Goal: Task Accomplishment & Management: Manage account settings

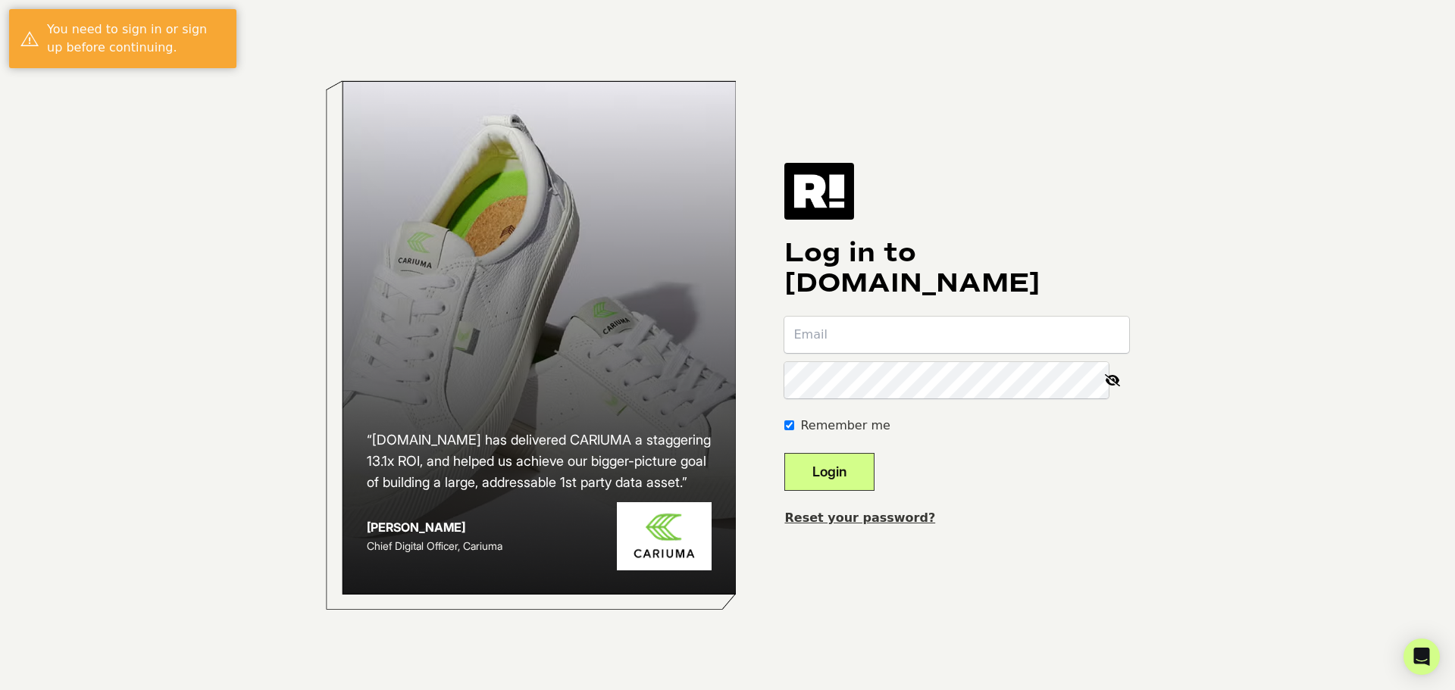
type input "[PERSON_NAME][EMAIL_ADDRESS][DOMAIN_NAME]"
click at [856, 465] on button "Login" at bounding box center [829, 472] width 90 height 38
type input "[PERSON_NAME][EMAIL_ADDRESS][DOMAIN_NAME]"
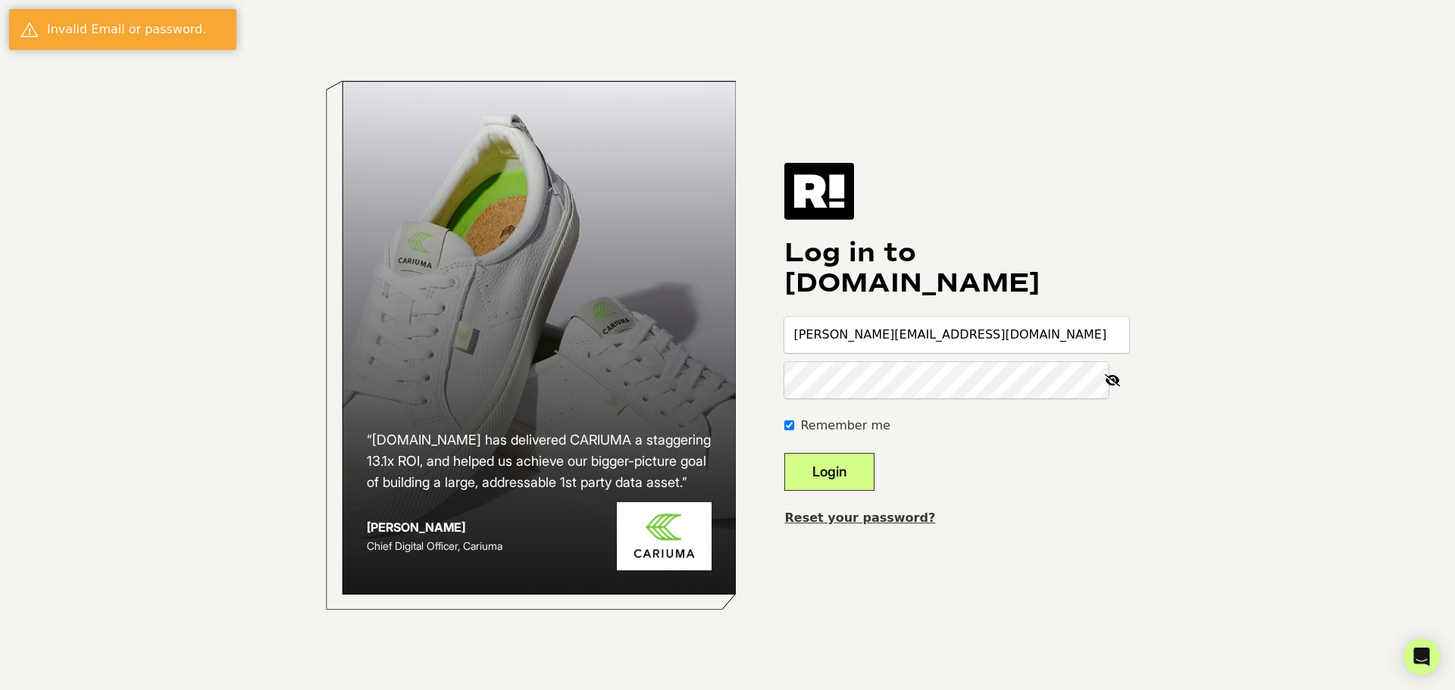
click at [1106, 378] on icon at bounding box center [1112, 380] width 33 height 36
click at [869, 470] on button "Login" at bounding box center [829, 472] width 90 height 38
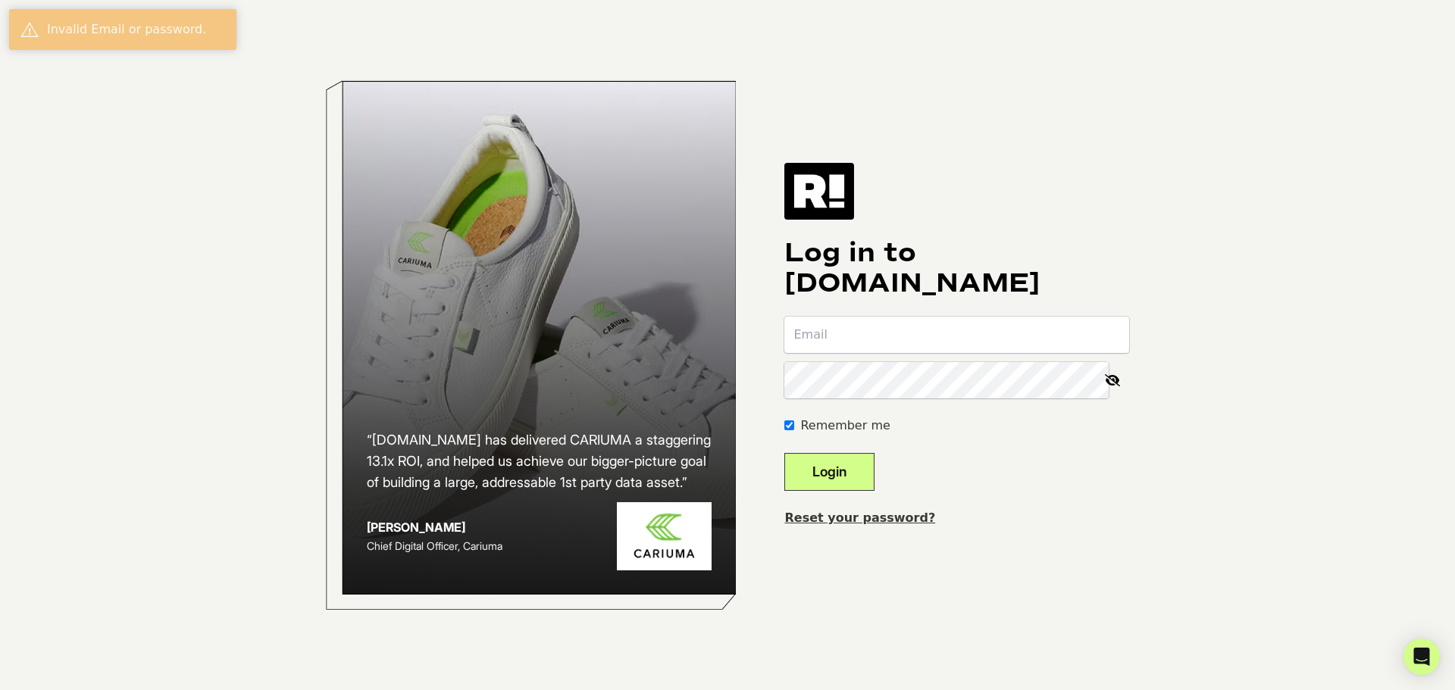
type input "jerobinson@wth.com"
drag, startPoint x: 0, startPoint y: 0, endPoint x: 874, endPoint y: 481, distance: 998.1
click at [871, 471] on button "Login" at bounding box center [829, 472] width 90 height 38
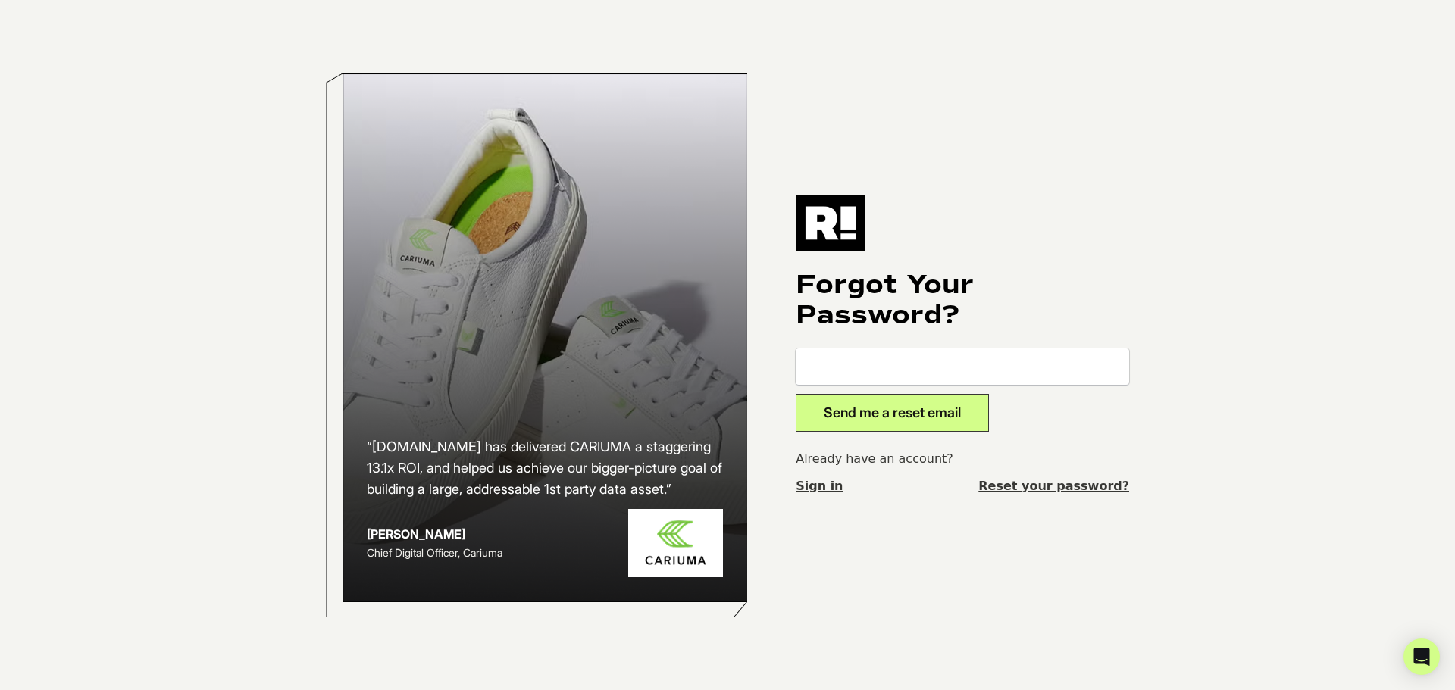
type input "[PERSON_NAME][EMAIL_ADDRESS][DOMAIN_NAME]"
click at [918, 416] on button "Send me a reset email" at bounding box center [892, 413] width 193 height 38
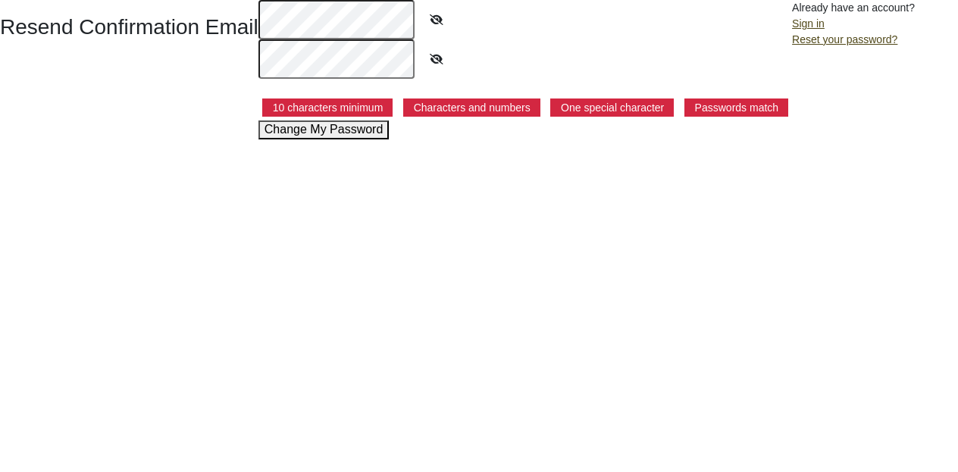
click at [555, 139] on html "Resend Confirmation Email 10 characters minimum Characters and numbers One spec…" at bounding box center [479, 69] width 958 height 139
click at [165, 139] on html "Resend Confirmation Email 10 characters minimum Characters and numbers One spec…" at bounding box center [479, 69] width 958 height 139
click at [346, 139] on html "Resend Confirmation Email 10 characters minimum Characters and numbers One spec…" at bounding box center [479, 69] width 958 height 139
click at [347, 127] on button "Change My Password" at bounding box center [323, 129] width 131 height 18
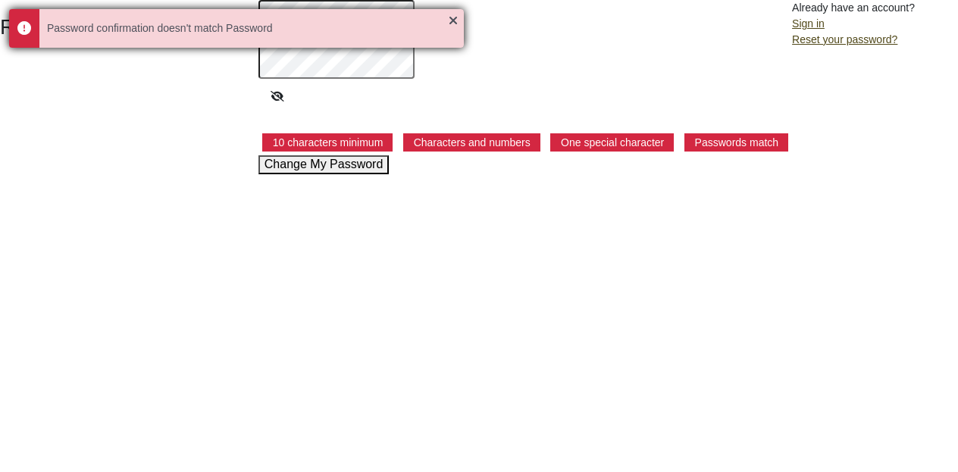
click at [450, 19] on div "Password confirmation doesn't match Password" at bounding box center [236, 28] width 455 height 39
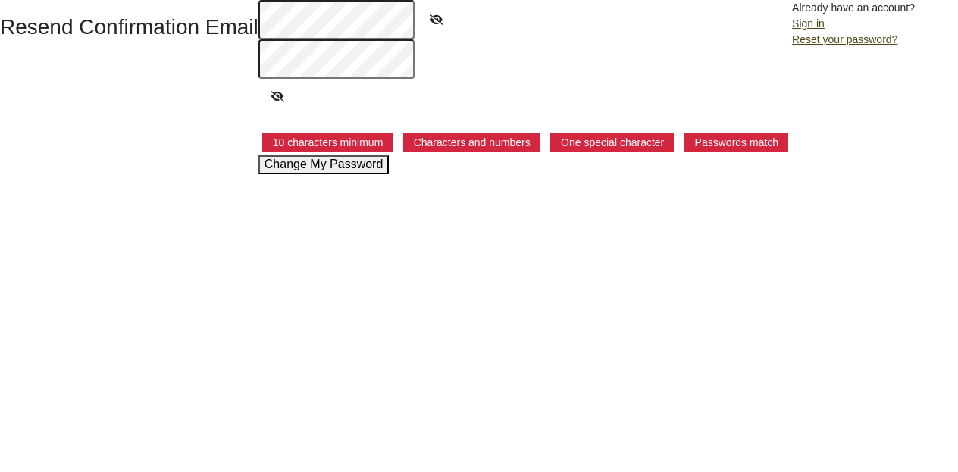
drag, startPoint x: 741, startPoint y: 424, endPoint x: 730, endPoint y: 424, distance: 11.4
click at [730, 174] on html "Resend Confirmation Email 10 characters minimum Characters and numbers One spec…" at bounding box center [479, 87] width 958 height 174
click at [358, 165] on button "Change My Password" at bounding box center [323, 164] width 131 height 18
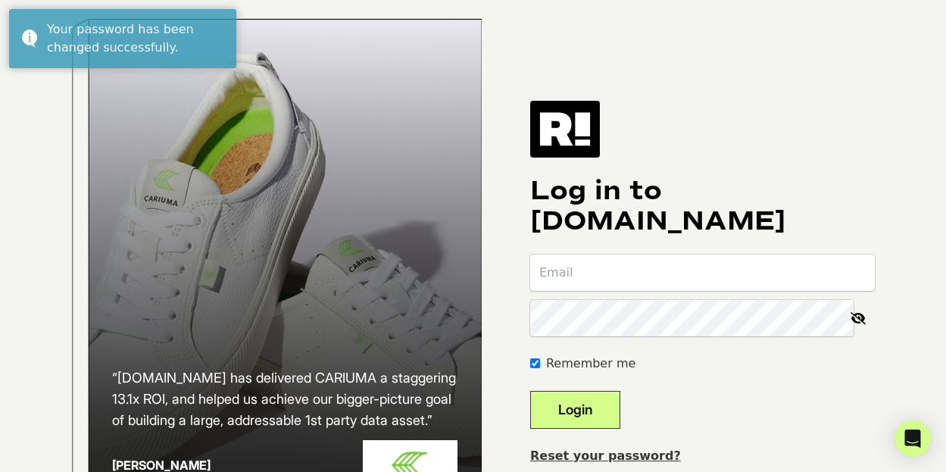
type input "[PERSON_NAME][EMAIL_ADDRESS][DOMAIN_NAME]"
click at [581, 419] on button "Login" at bounding box center [575, 410] width 90 height 38
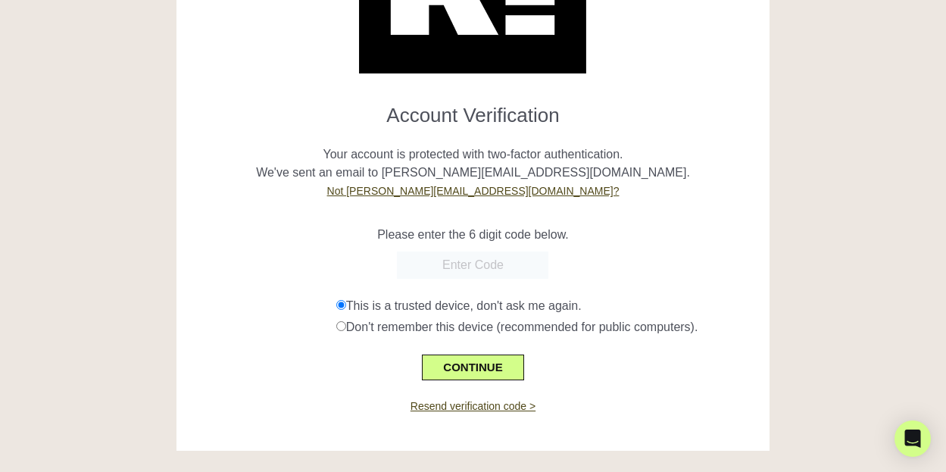
scroll to position [166, 0]
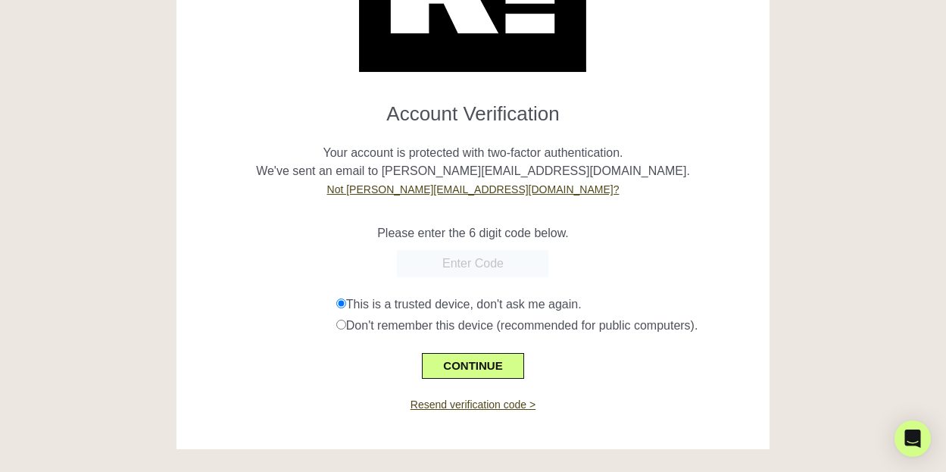
click at [496, 258] on input "text" at bounding box center [473, 263] width 152 height 27
type input "265347"
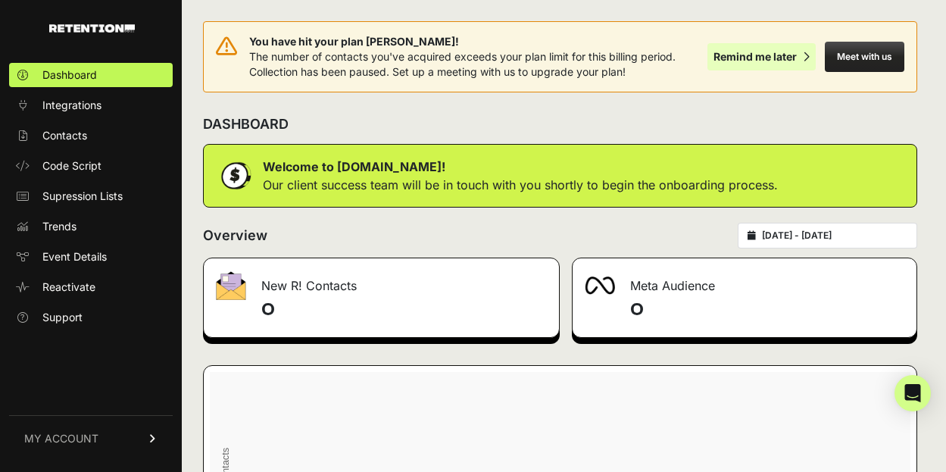
click at [773, 58] on div "Remind me later" at bounding box center [755, 56] width 83 height 15
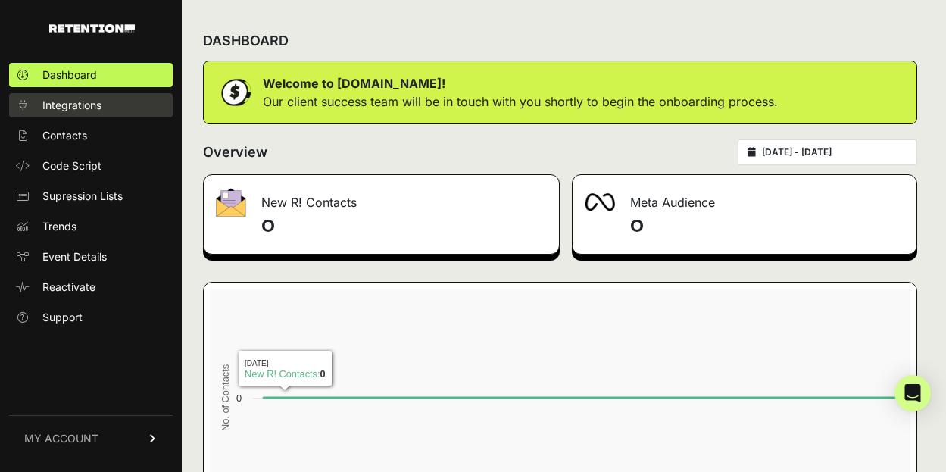
click at [91, 95] on ul "Dashboard Integrations Contacts Code Script Supression Lists Trends Event Detai…" at bounding box center [91, 196] width 164 height 267
click at [89, 101] on span "Integrations" at bounding box center [71, 105] width 59 height 15
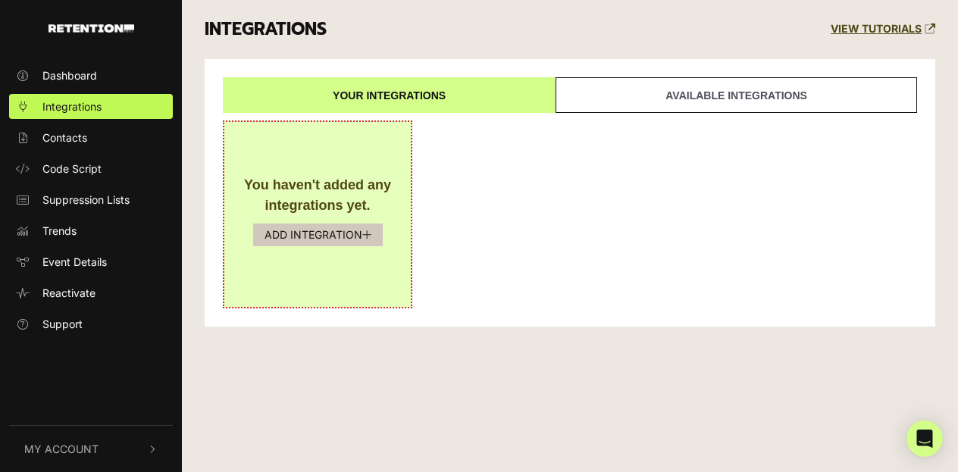
click at [337, 230] on button "ADD INTEGRATION" at bounding box center [318, 235] width 130 height 23
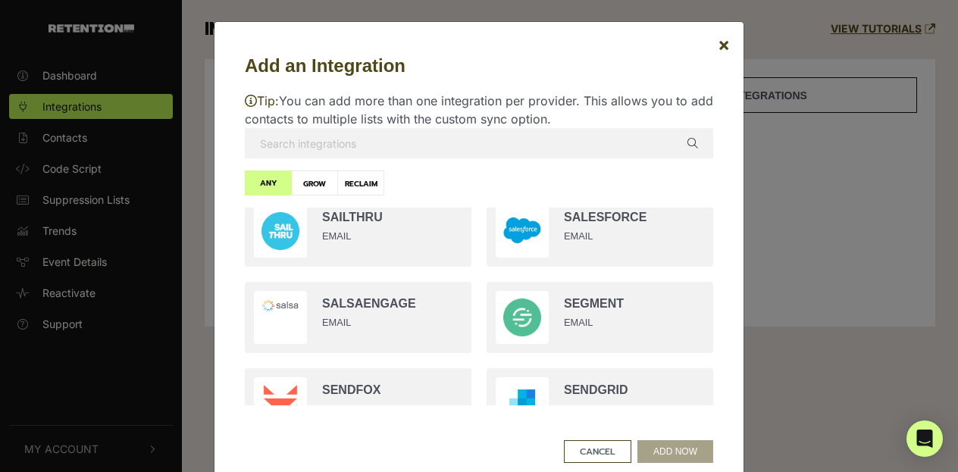
scroll to position [2349, 0]
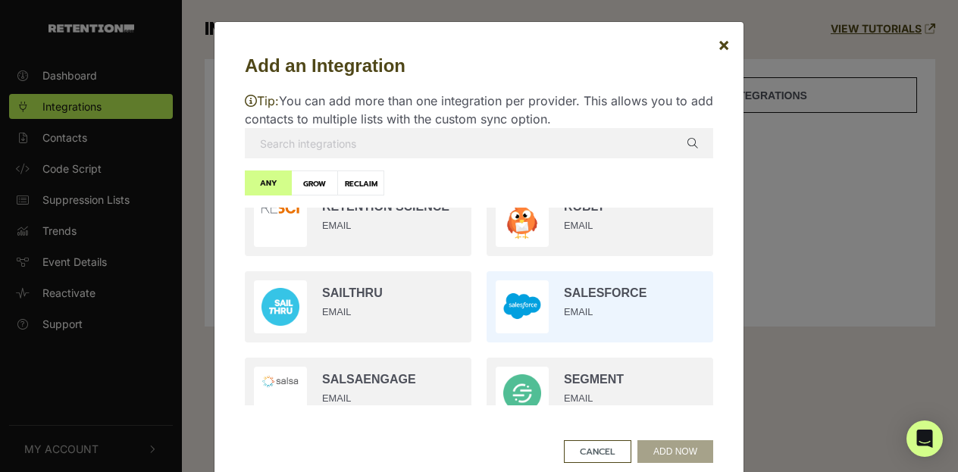
click at [590, 323] on input "radio" at bounding box center [600, 307] width 242 height 86
radio input "true"
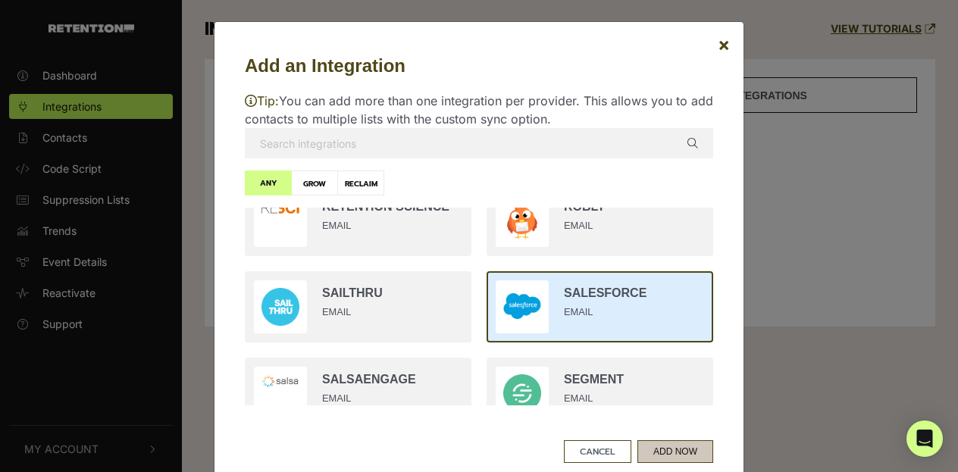
click at [671, 449] on button "ADD NOW" at bounding box center [675, 451] width 76 height 23
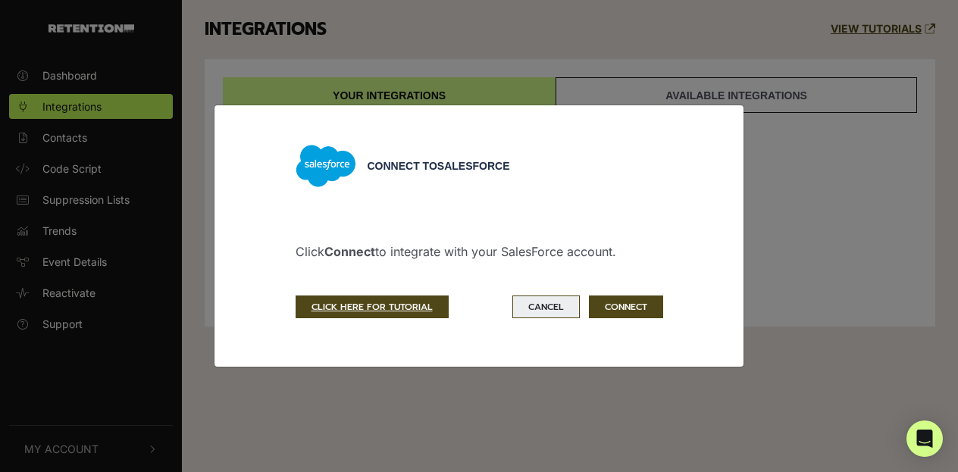
click at [533, 306] on button "Cancel" at bounding box center [545, 307] width 67 height 23
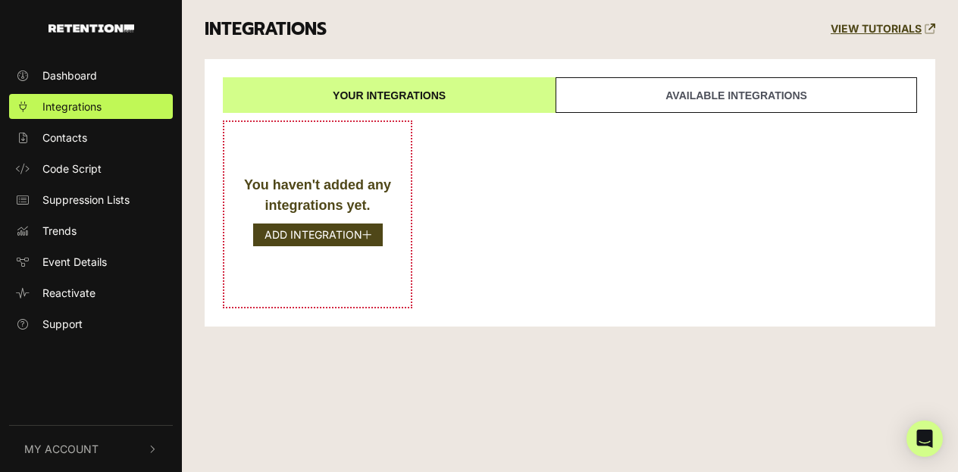
click at [46, 61] on div "Dashboard Integrations Contacts Code Script Suppression Lists Trends Event Deta…" at bounding box center [91, 236] width 182 height 377
click at [46, 67] on span "Dashboard" at bounding box center [69, 75] width 55 height 16
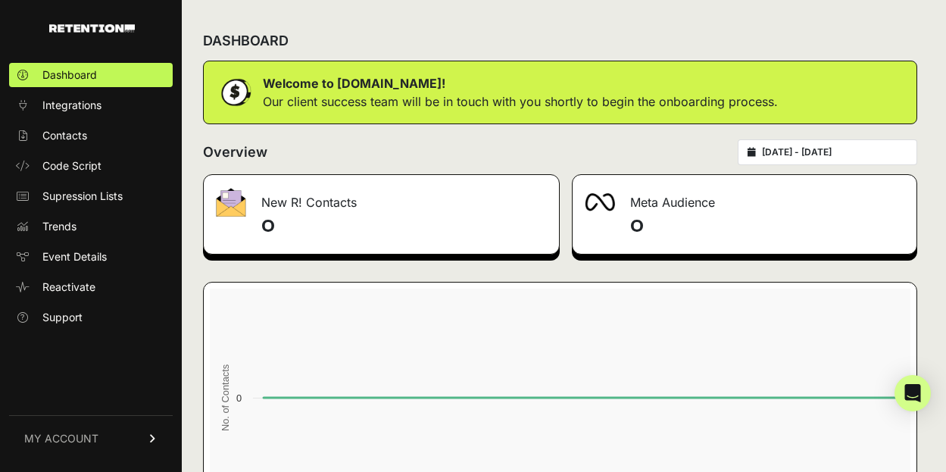
click at [77, 438] on span "MY ACCOUNT" at bounding box center [61, 438] width 74 height 15
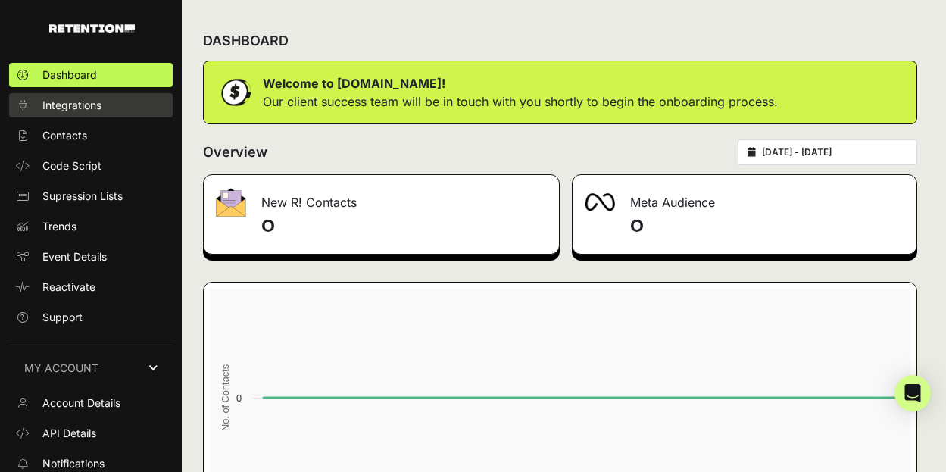
click at [64, 99] on span "Integrations" at bounding box center [71, 105] width 59 height 15
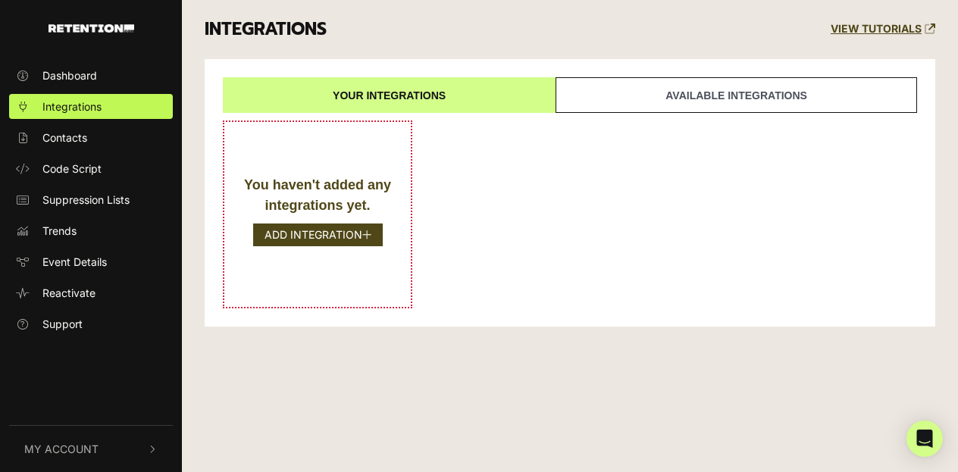
click at [85, 459] on button "My Account" at bounding box center [91, 449] width 164 height 46
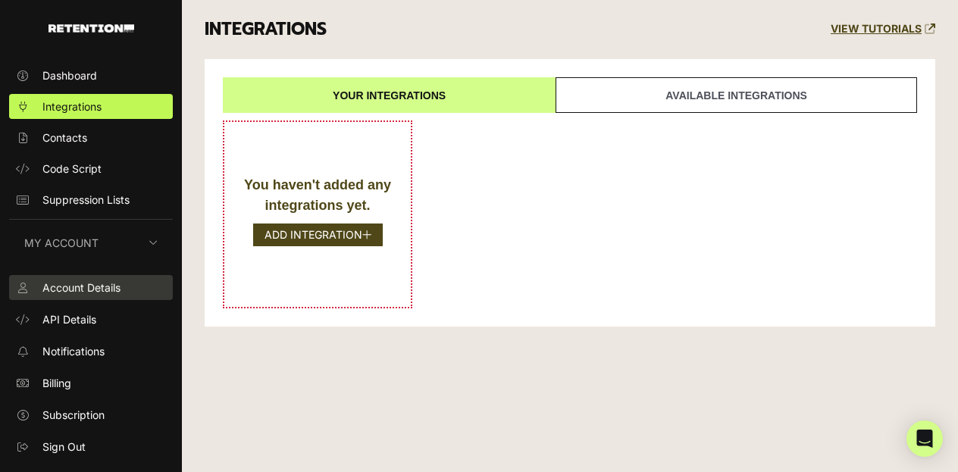
click at [96, 288] on span "Account Details" at bounding box center [81, 288] width 78 height 16
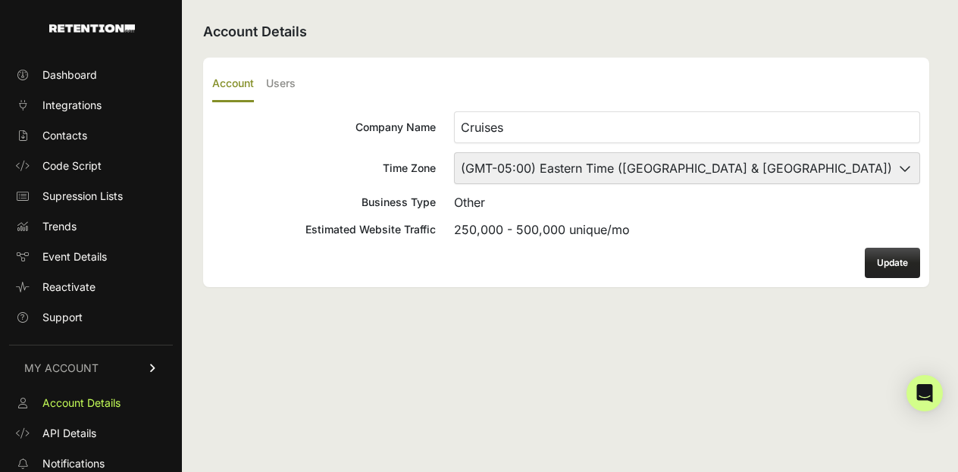
scroll to position [96, 0]
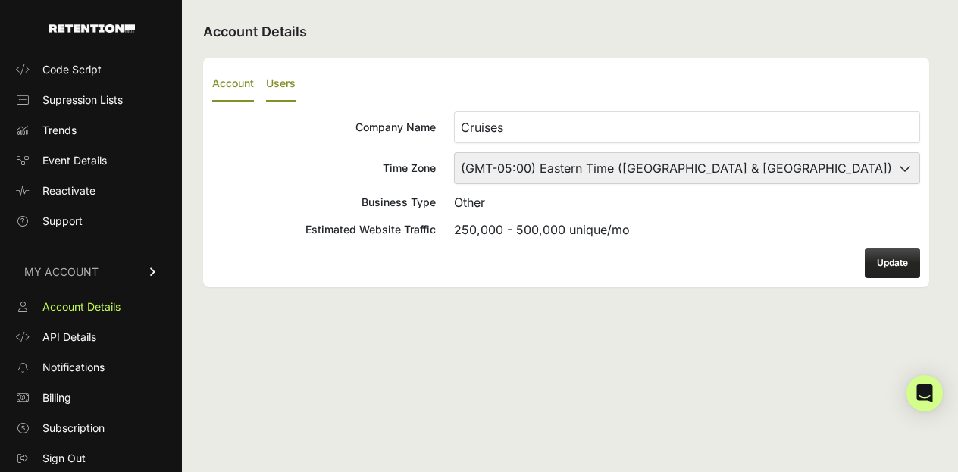
click at [290, 84] on label "Users" at bounding box center [281, 85] width 30 height 36
click at [0, 0] on input "Users" at bounding box center [0, 0] width 0 height 0
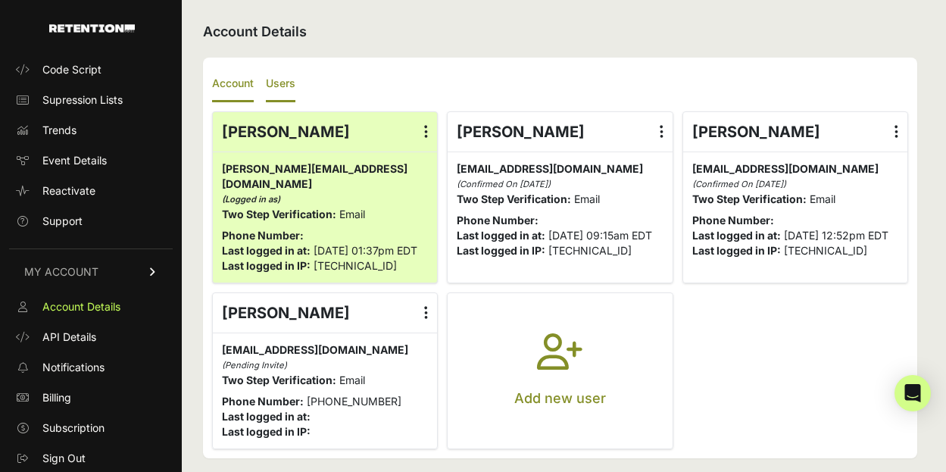
click at [246, 82] on label "Account" at bounding box center [233, 85] width 42 height 36
click at [0, 0] on input "Account" at bounding box center [0, 0] width 0 height 0
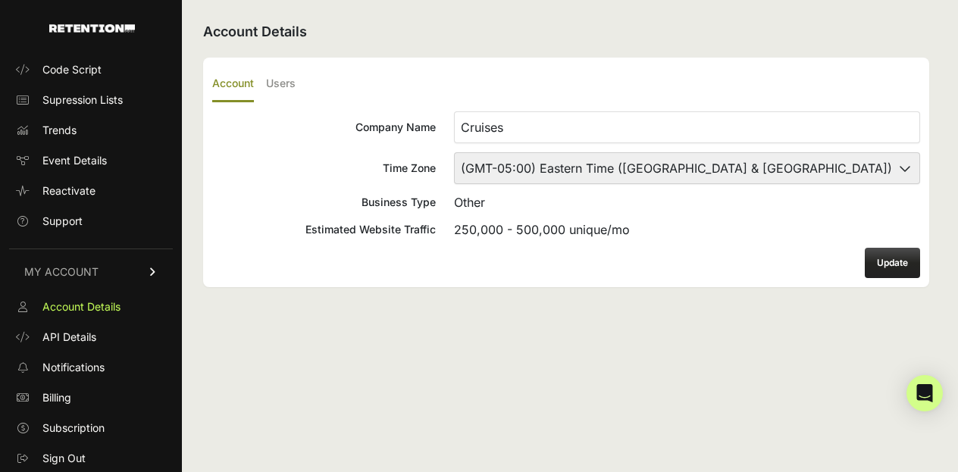
click at [683, 138] on input "Cruises" at bounding box center [687, 127] width 466 height 32
click at [683, 137] on input "Cruises" at bounding box center [687, 127] width 466 height 32
click at [317, 428] on div "Account Details Account Users Company Name Cruises Time Zone (GMT-10:00) Americ…" at bounding box center [566, 236] width 768 height 472
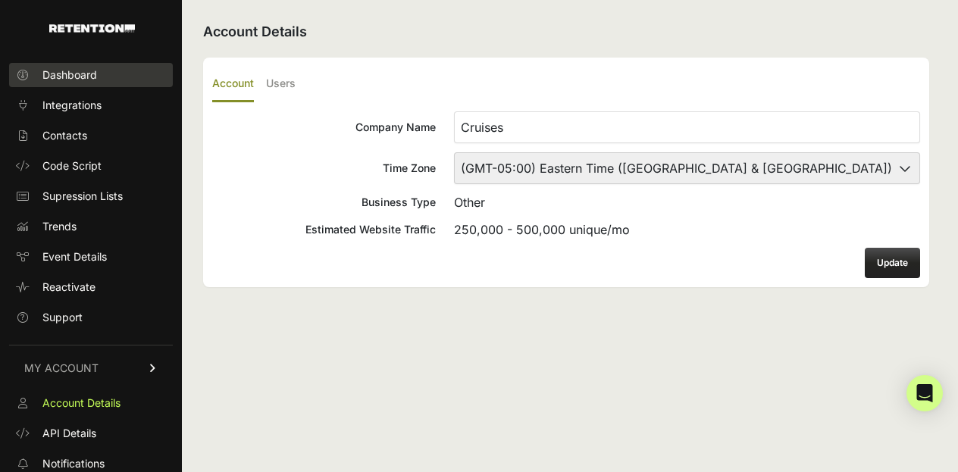
click at [69, 69] on span "Dashboard" at bounding box center [69, 74] width 55 height 15
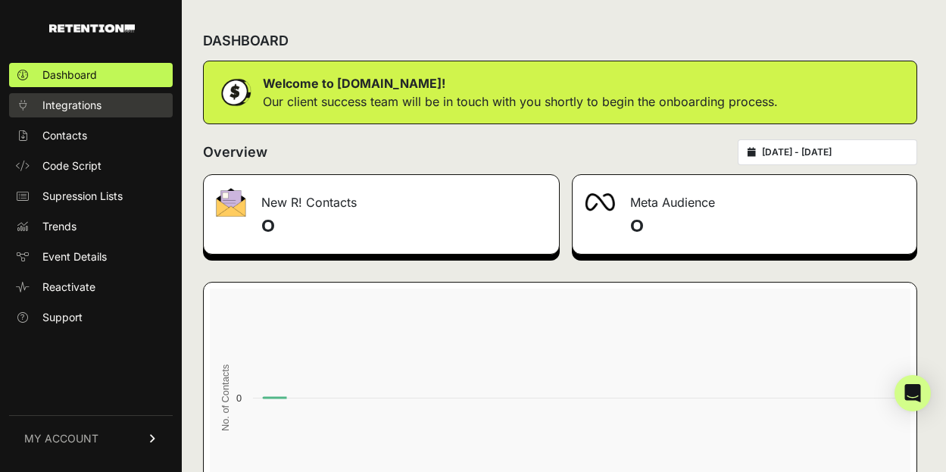
click at [83, 111] on span "Integrations" at bounding box center [71, 105] width 59 height 15
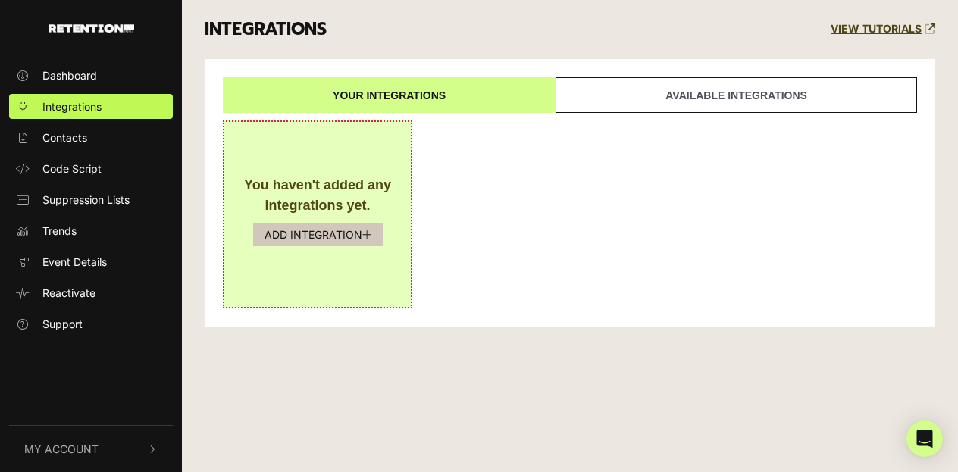
click at [346, 236] on button "ADD INTEGRATION" at bounding box center [318, 235] width 130 height 23
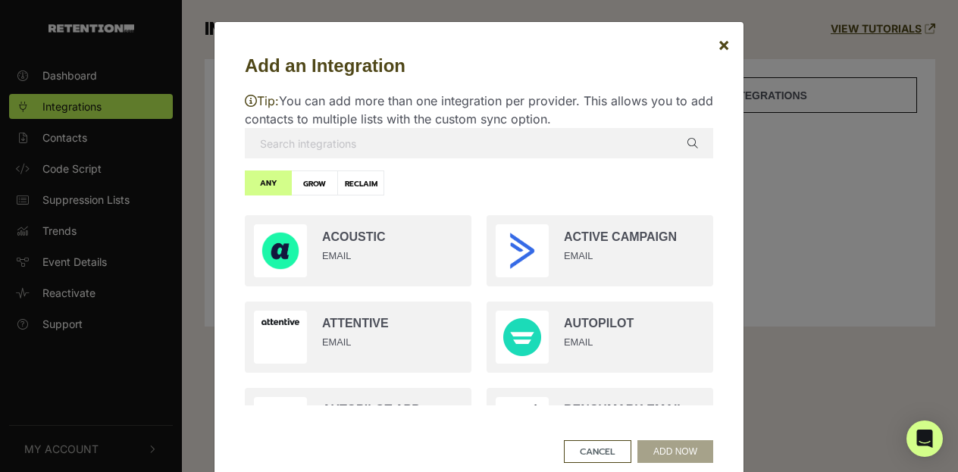
click at [361, 186] on label "RECLAIM" at bounding box center [360, 182] width 47 height 25
radio input "true"
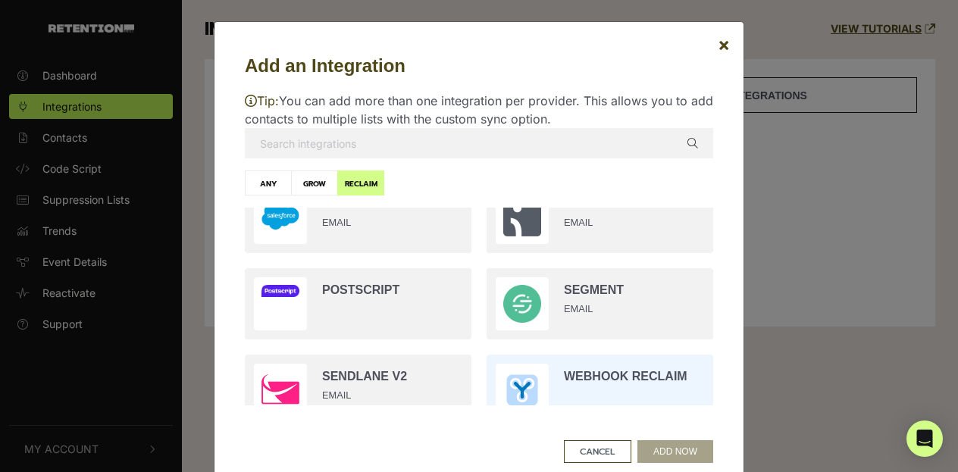
scroll to position [530, 0]
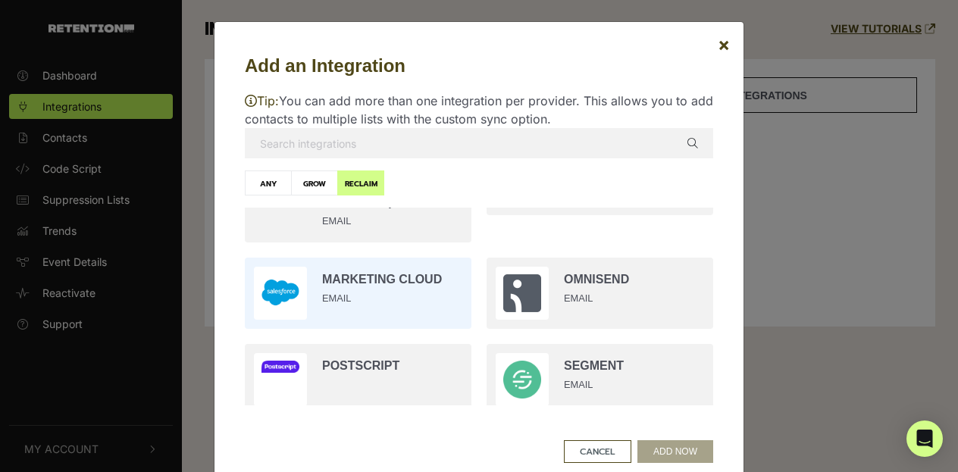
click at [399, 295] on input "radio" at bounding box center [358, 293] width 242 height 86
radio input "true"
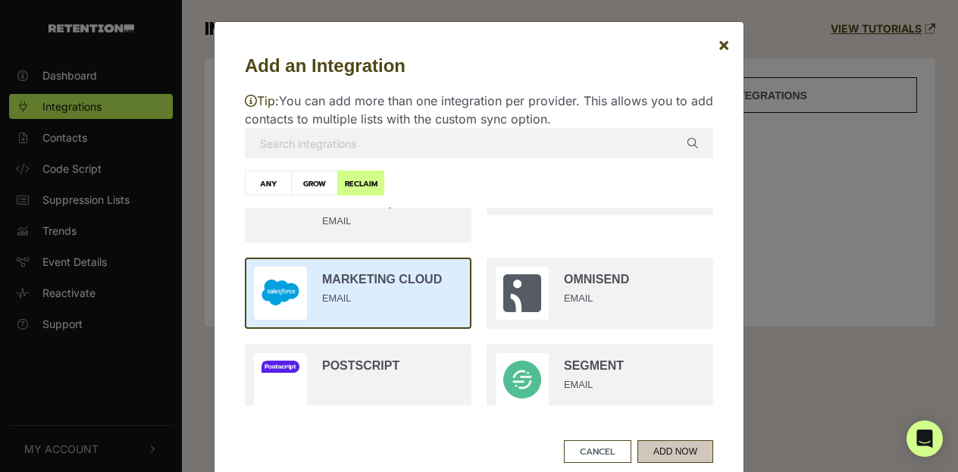
click at [661, 452] on button "ADD NOW" at bounding box center [675, 451] width 76 height 23
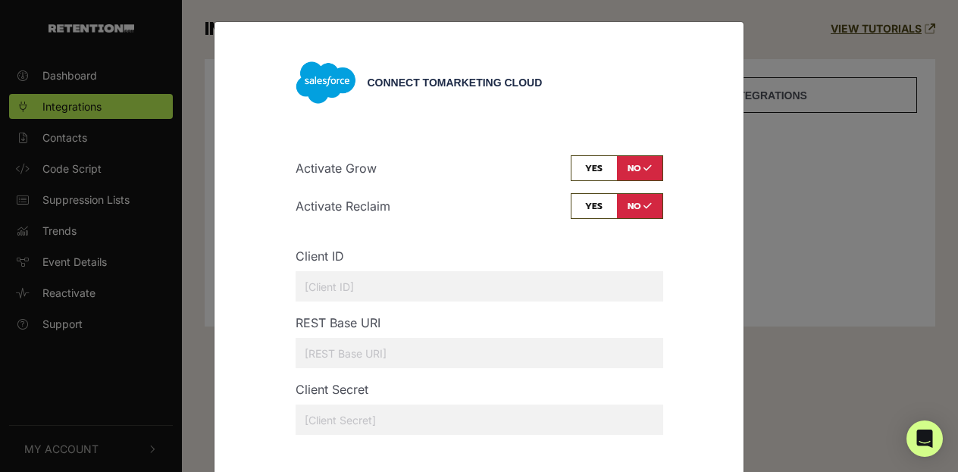
click at [586, 201] on input "checkbox" at bounding box center [617, 206] width 92 height 26
checkbox input "true"
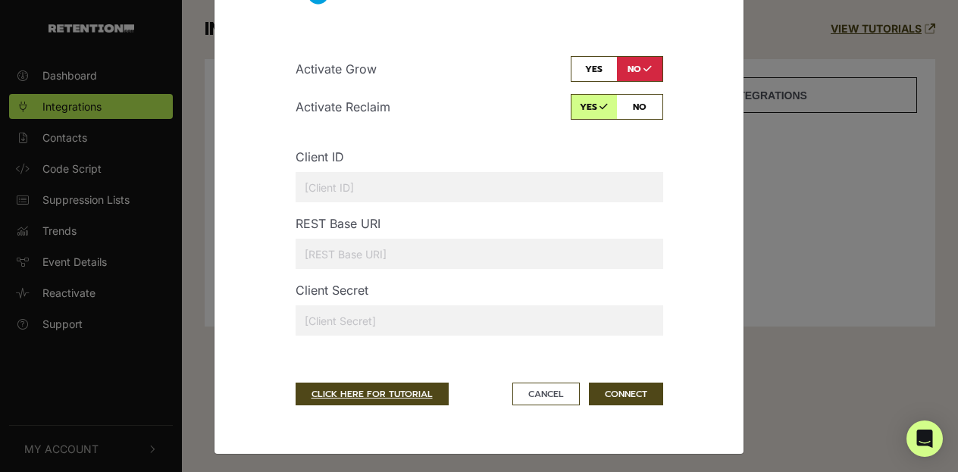
scroll to position [103, 0]
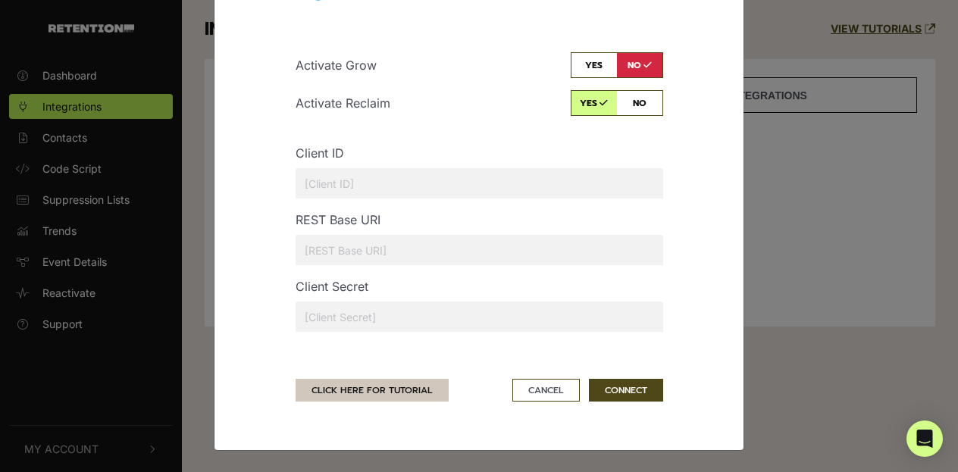
click at [347, 381] on link "CLICK HERE FOR TUTORIAL" at bounding box center [372, 390] width 153 height 23
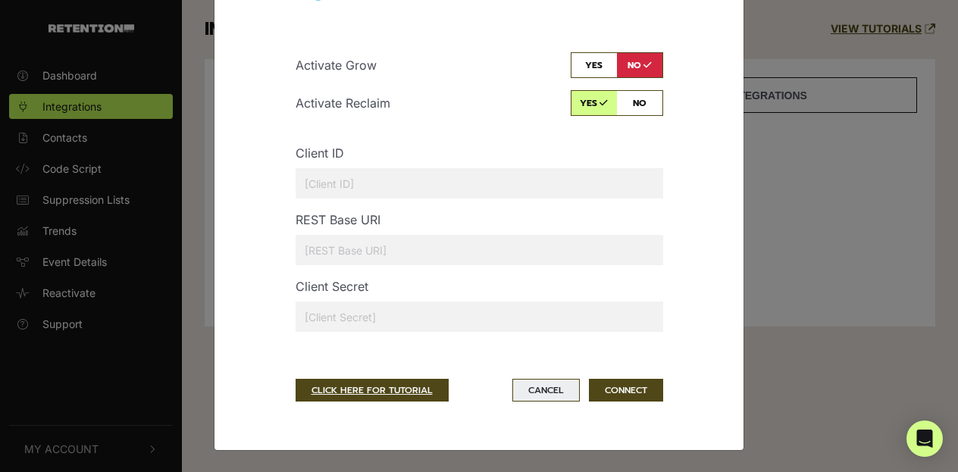
click at [553, 395] on button "Cancel" at bounding box center [545, 390] width 67 height 23
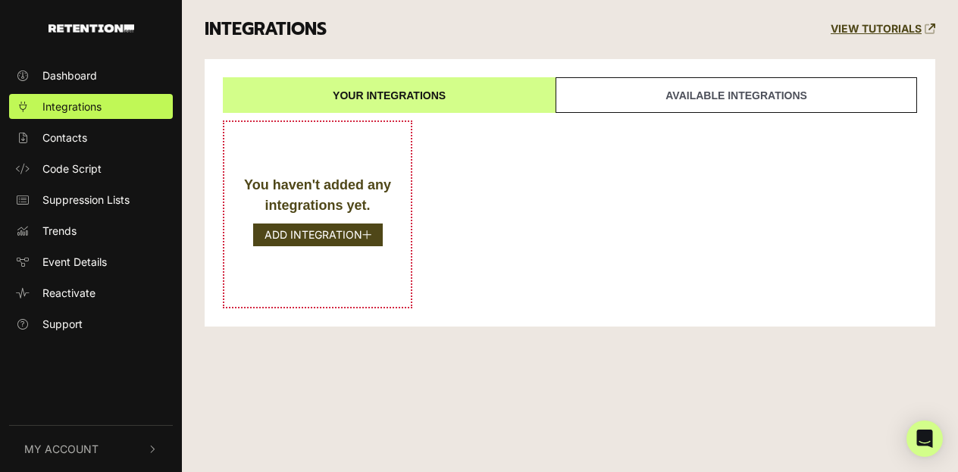
click at [699, 102] on link "Available integrations" at bounding box center [735, 95] width 361 height 36
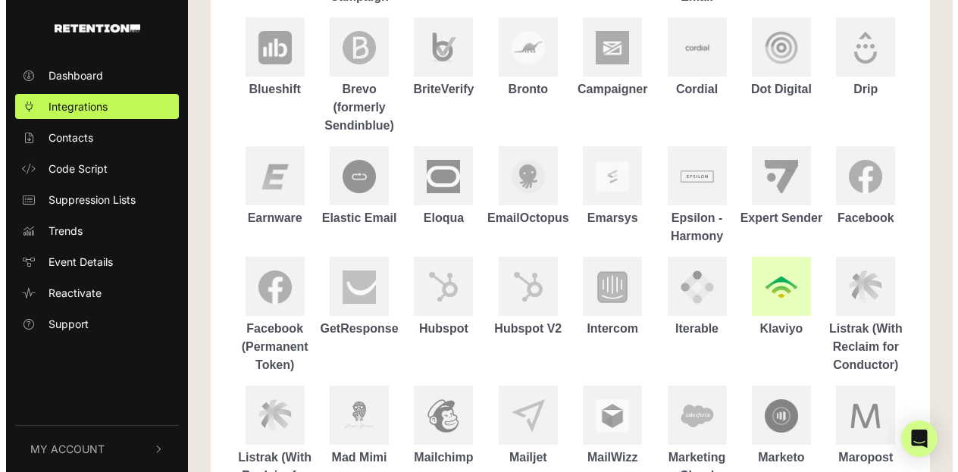
scroll to position [455, 0]
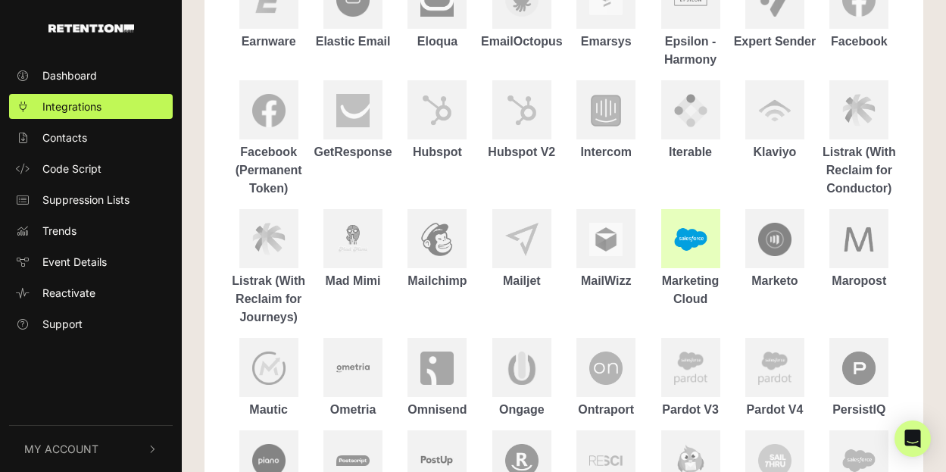
click at [684, 244] on img at bounding box center [690, 240] width 33 height 32
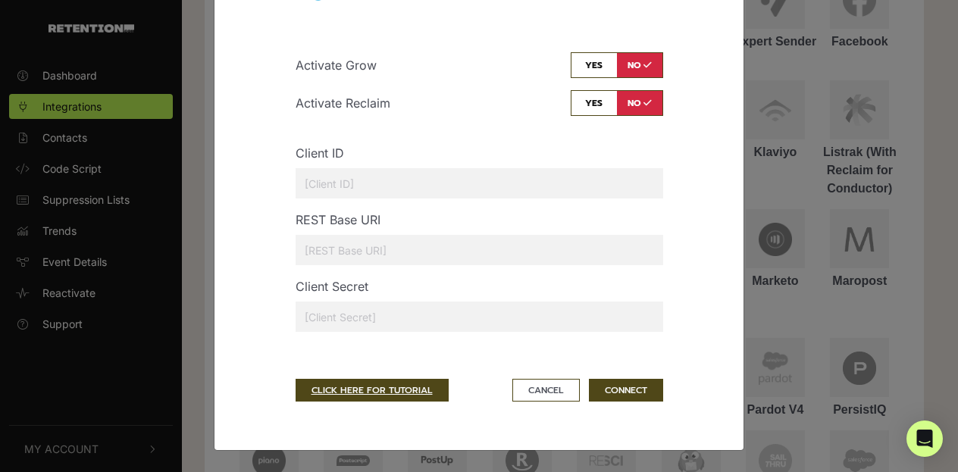
scroll to position [0, 0]
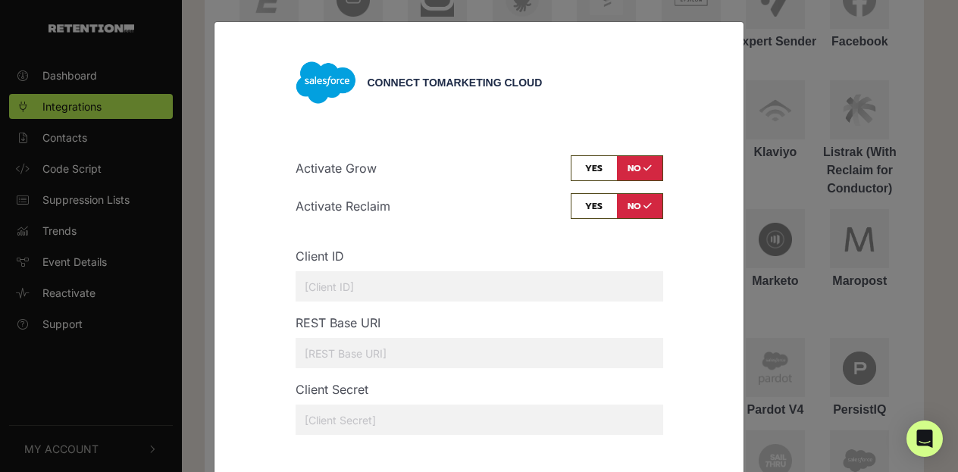
click at [571, 201] on input "checkbox" at bounding box center [617, 206] width 92 height 26
checkbox input "true"
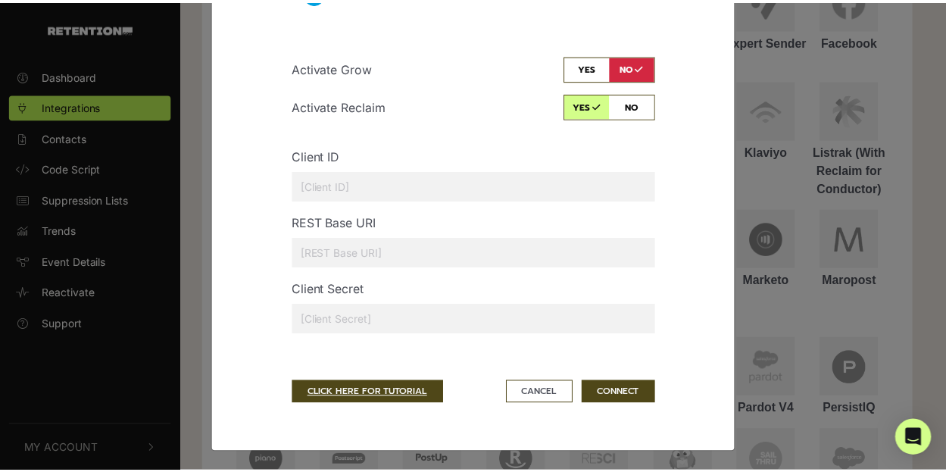
scroll to position [103, 0]
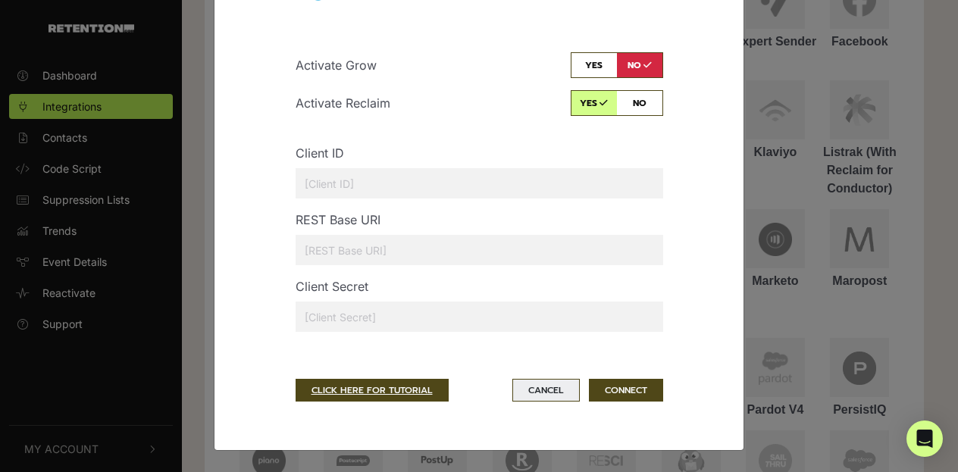
click at [557, 388] on button "Cancel" at bounding box center [545, 390] width 67 height 23
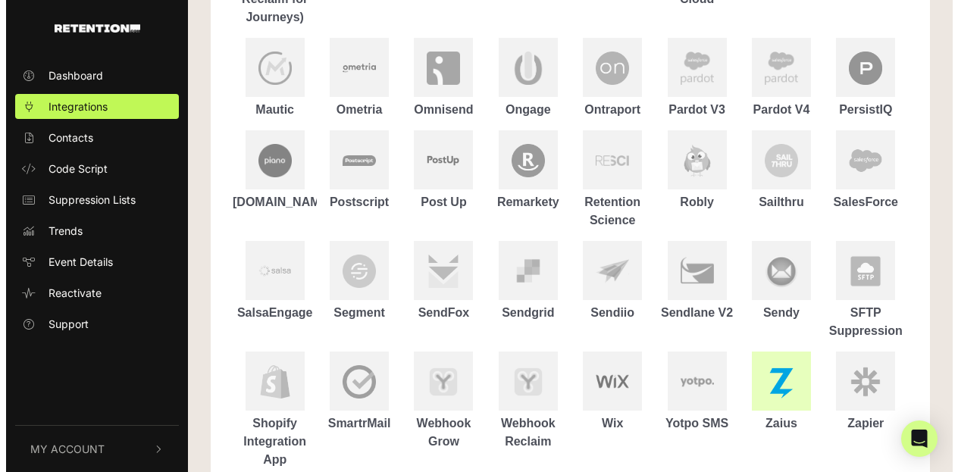
scroll to position [823, 0]
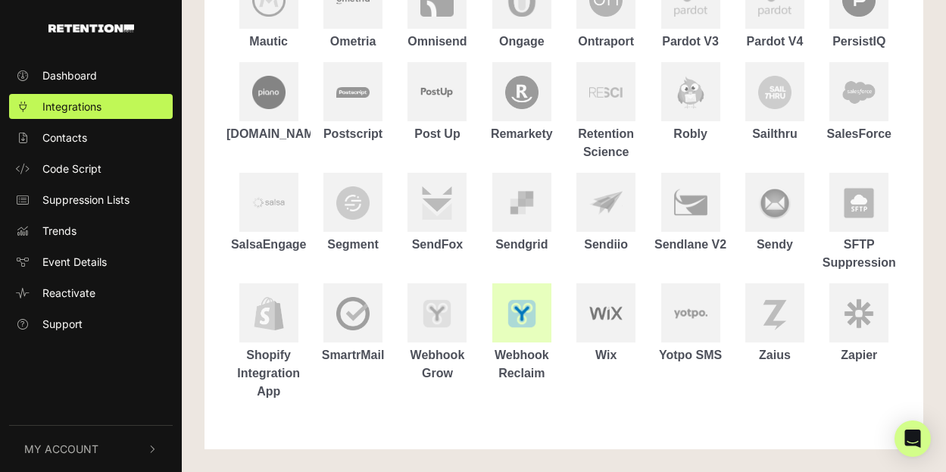
click at [522, 327] on img at bounding box center [521, 313] width 33 height 33
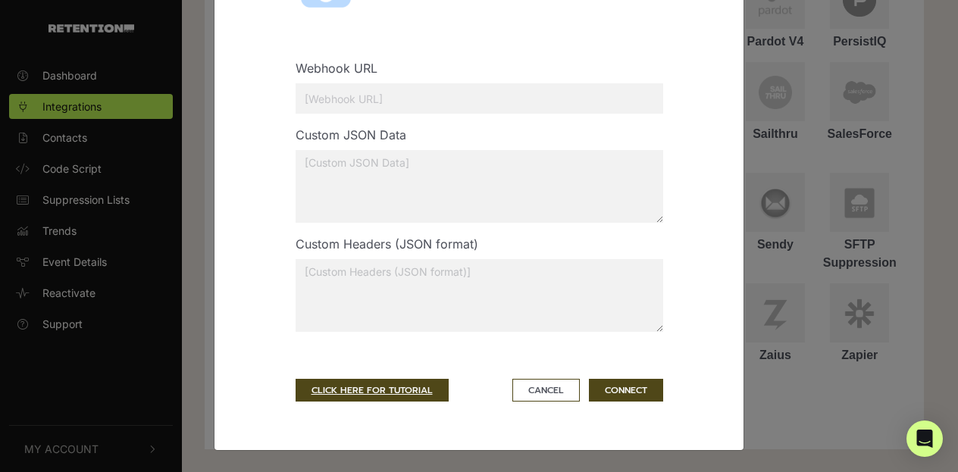
scroll to position [0, 0]
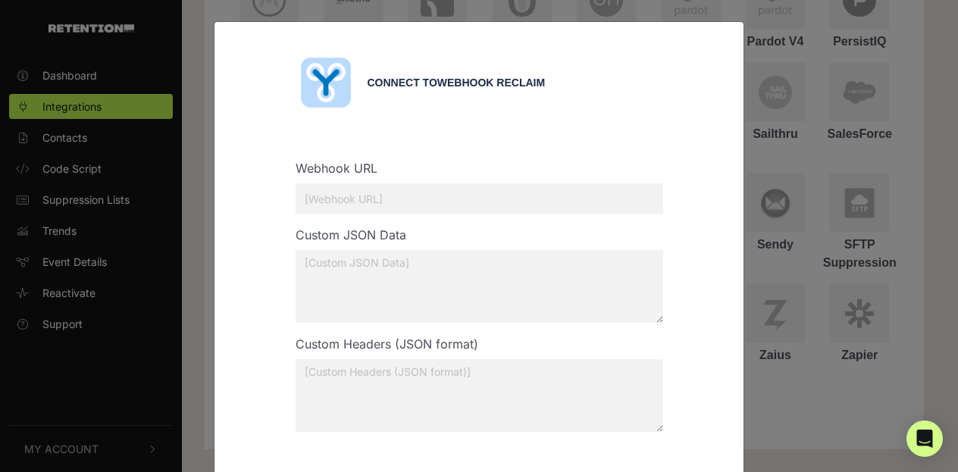
click at [426, 201] on input "text" at bounding box center [479, 198] width 367 height 30
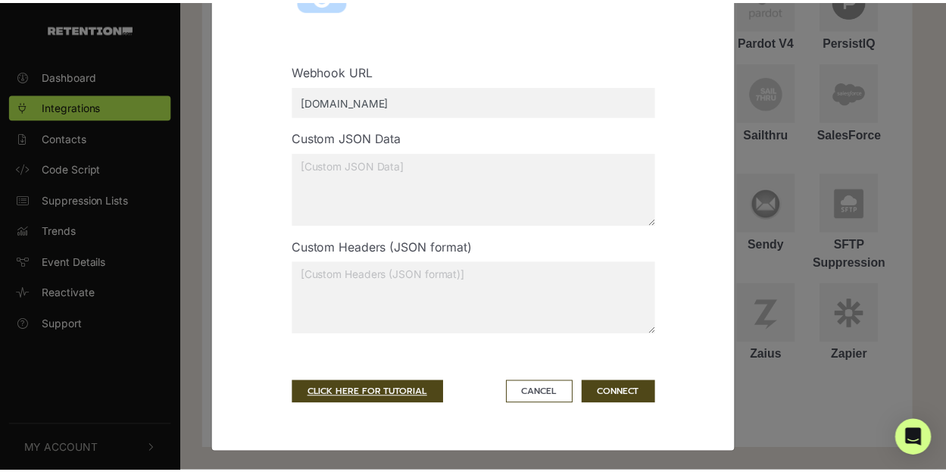
scroll to position [100, 0]
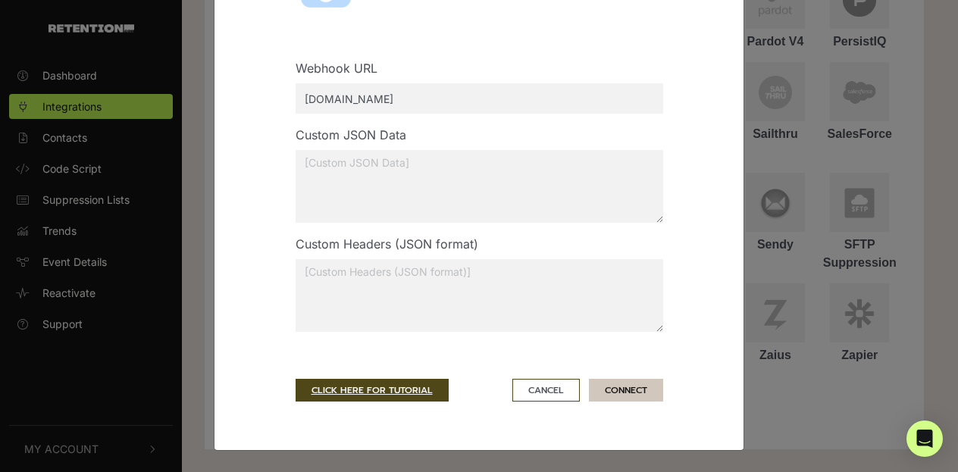
type input "[DOMAIN_NAME]"
click at [619, 393] on button "CONNECT" at bounding box center [626, 390] width 74 height 23
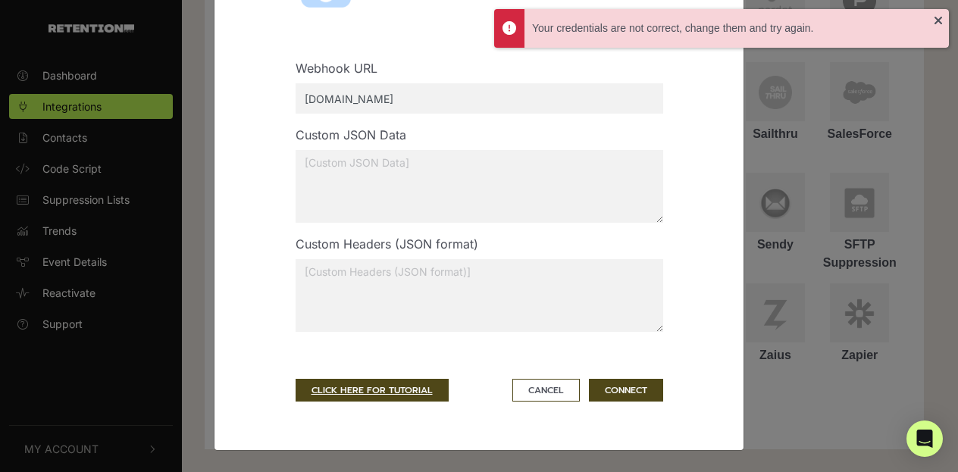
click at [303, 104] on input "[DOMAIN_NAME]" at bounding box center [479, 98] width 367 height 30
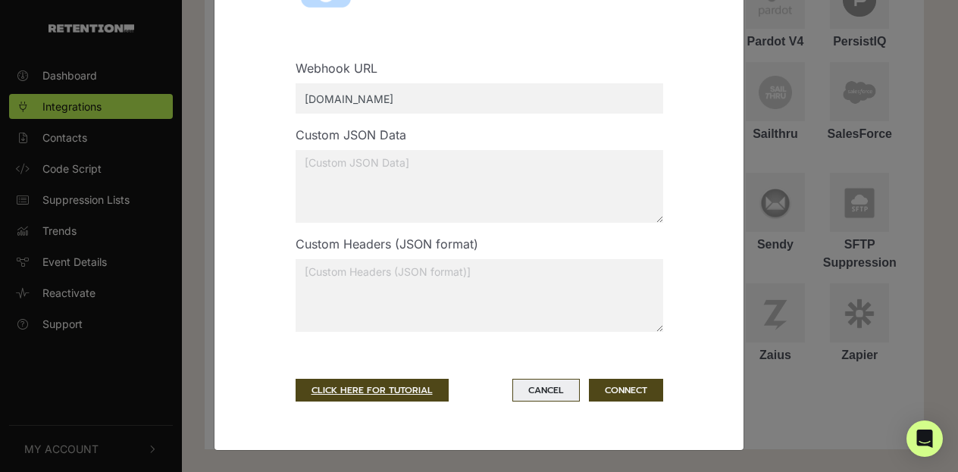
click at [525, 388] on button "Cancel" at bounding box center [545, 390] width 67 height 23
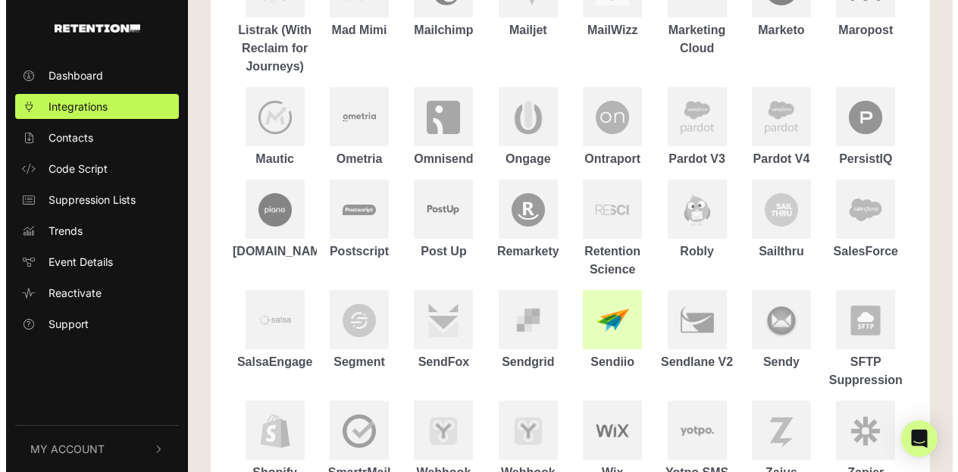
scroll to position [671, 0]
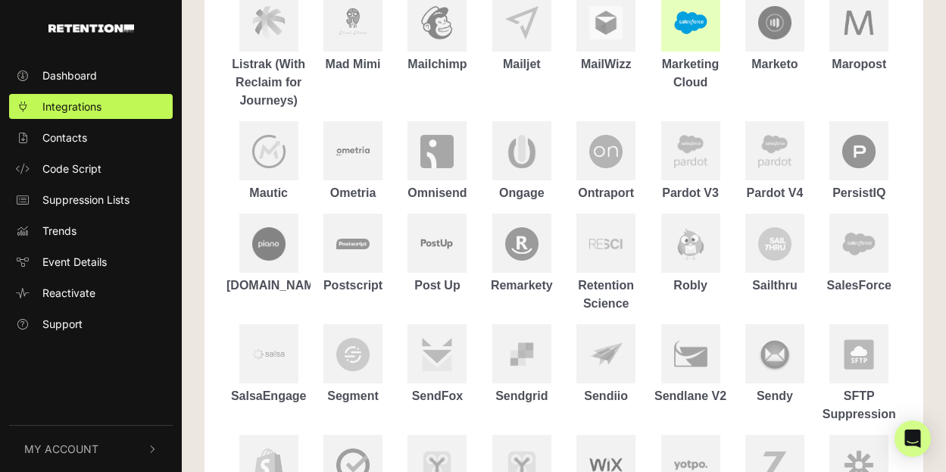
click at [705, 73] on div "Marketing Cloud" at bounding box center [691, 73] width 84 height 36
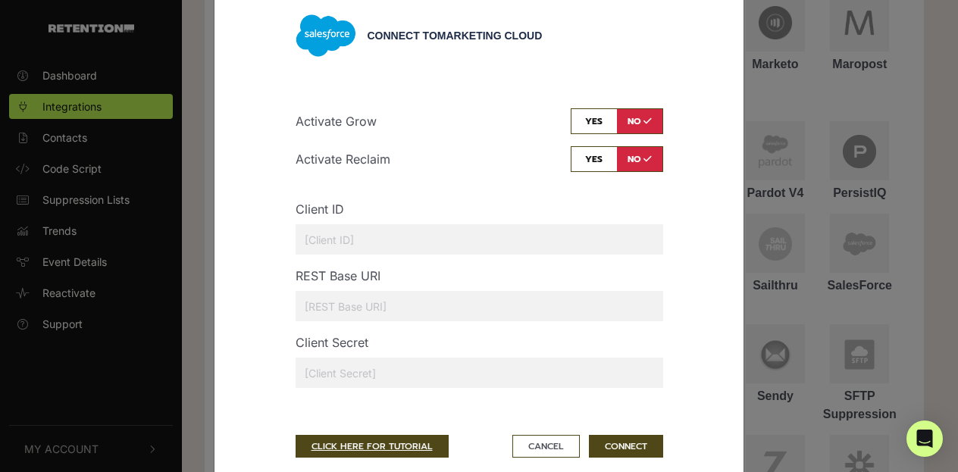
scroll to position [103, 0]
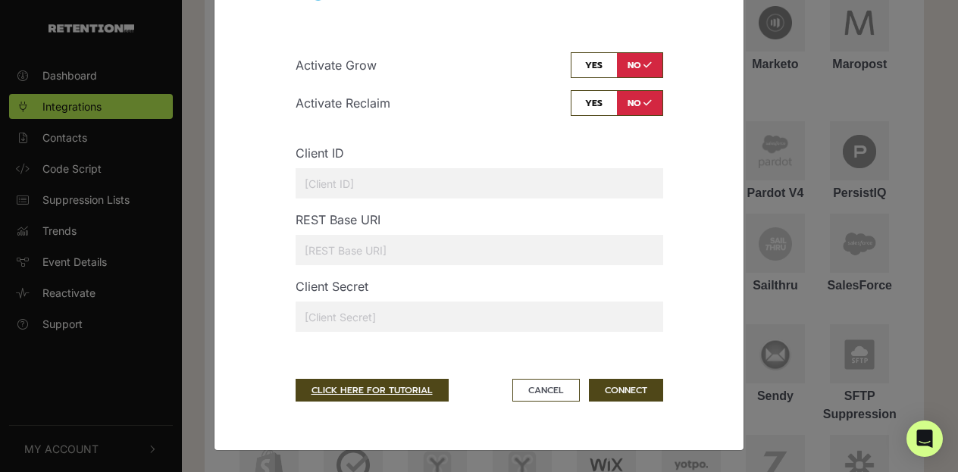
click at [594, 98] on input "checkbox" at bounding box center [617, 103] width 92 height 26
checkbox input "true"
click at [372, 187] on input "text" at bounding box center [479, 183] width 367 height 30
click at [297, 182] on input "[DOMAIN_NAME]" at bounding box center [479, 183] width 367 height 30
type input "[URL][DOMAIN_NAME]"
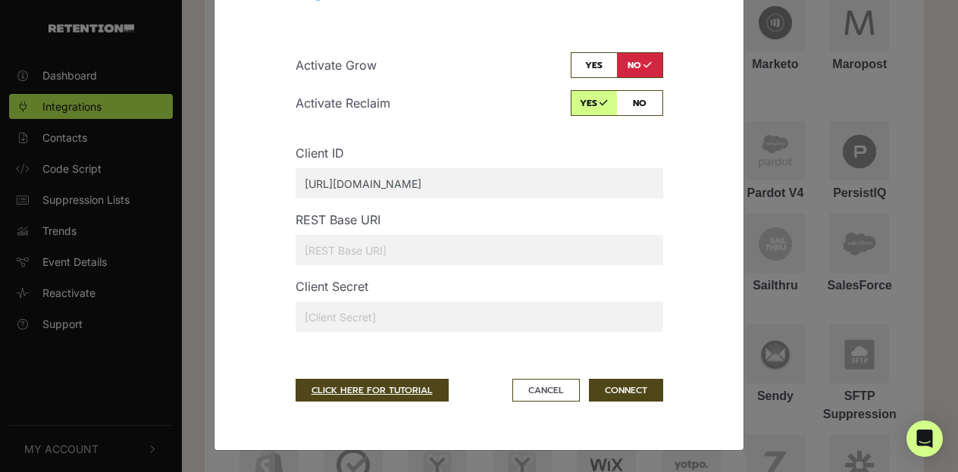
click at [589, 379] on button "CONNECT" at bounding box center [626, 390] width 74 height 23
click at [375, 236] on input "url" at bounding box center [479, 250] width 367 height 30
click at [407, 266] on div "REST Base URI" at bounding box center [479, 244] width 390 height 67
click at [403, 246] on input "url" at bounding box center [479, 250] width 367 height 30
paste input "384ac556-8c29-491d-bc78-8baf1fb8db4c"
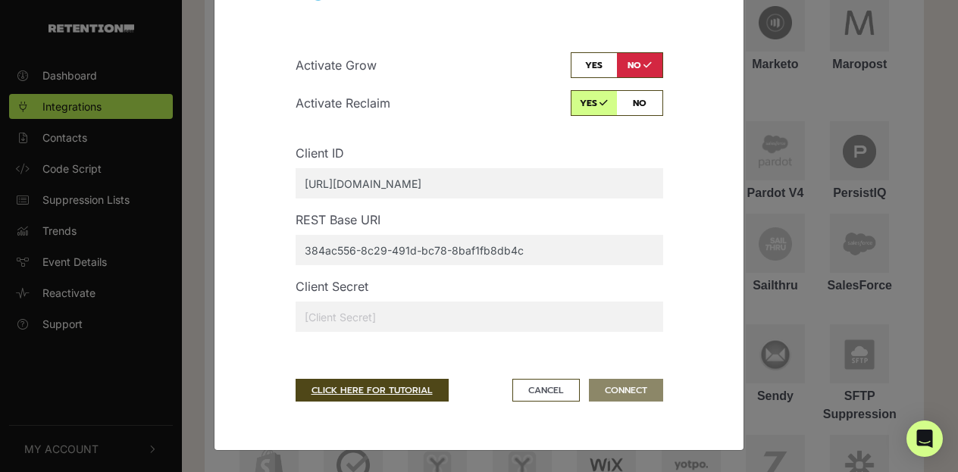
type input "384ac556-8c29-491d-bc78-8baf1fb8db4c"
click at [447, 305] on input "text" at bounding box center [479, 317] width 367 height 30
paste input "mkdVwOvEiy5ZVE440W3ZpK9SMg3oCIH73RPgIFe6hragylJWwOKOnFO4jgpqoukEKf-vl65pK5zWpH_…"
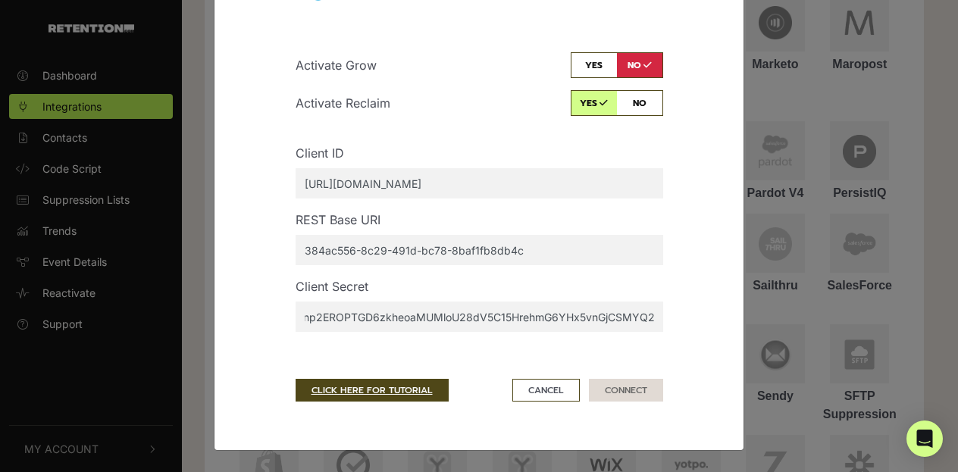
type input "mkdVwOvEiy5ZVE440W3ZpK9SMg3oCIH73RPgIFe6hragylJWwOKOnFO4jgpqoukEKf-vl65pK5zWpH_…"
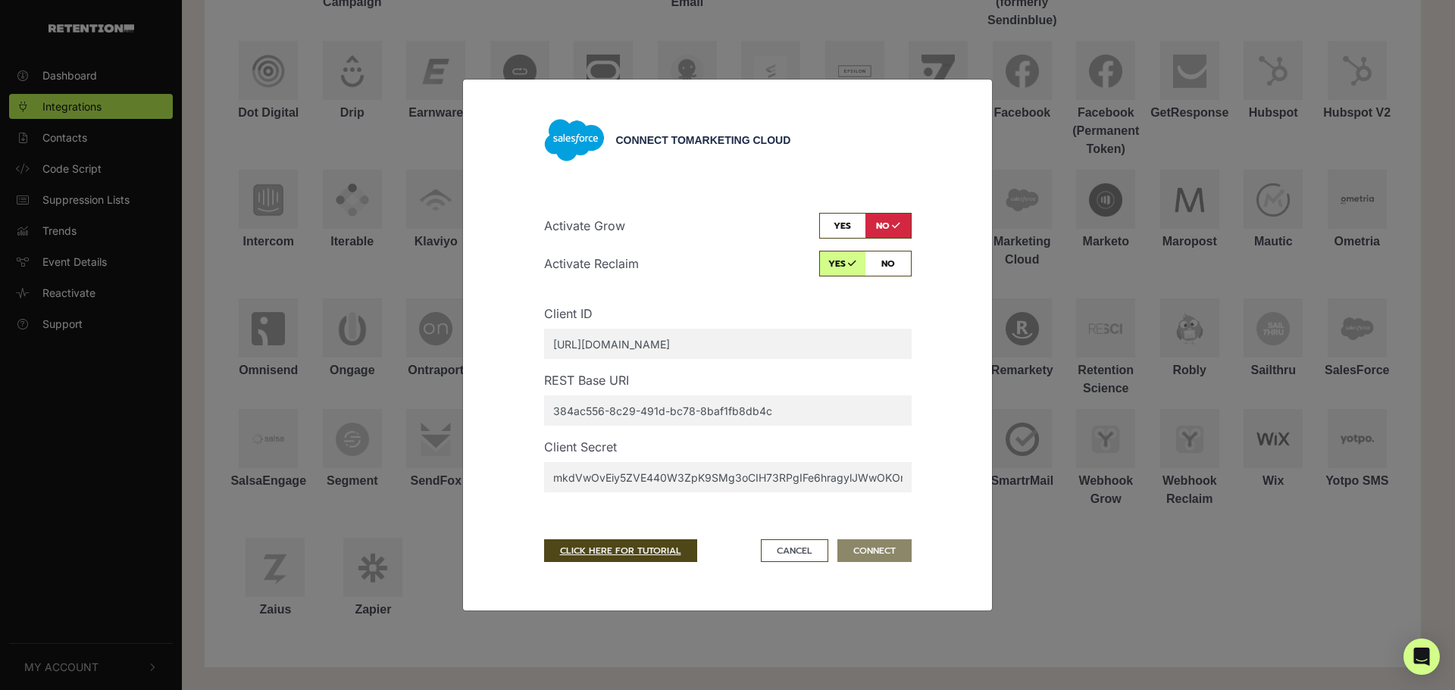
scroll to position [0, 0]
click at [659, 471] on link "CLICK HERE FOR TUTORIAL" at bounding box center [620, 551] width 153 height 23
click at [715, 342] on input "[URL][DOMAIN_NAME]" at bounding box center [727, 344] width 367 height 30
click at [719, 339] on input "[URL][DOMAIN_NAME]" at bounding box center [727, 344] width 367 height 30
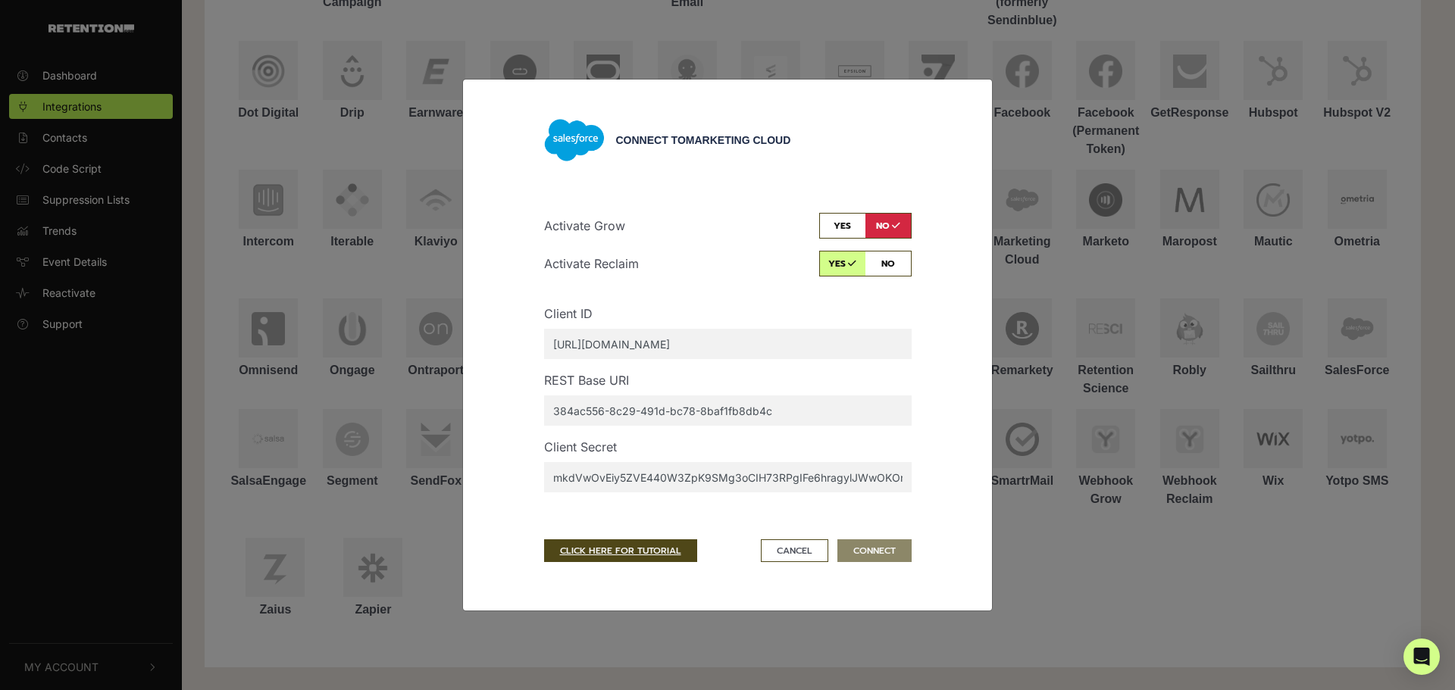
click at [719, 339] on input "[URL][DOMAIN_NAME]" at bounding box center [727, 344] width 367 height 30
paste input "gs9k2ros3ee9aw5yxjxywjlq"
type input "gs9k2ros3ee9aw5yxjxywjlq"
click at [633, 410] on input "384ac556-8c29-491d-bc78-8baf1fb8db4c" at bounding box center [727, 411] width 367 height 30
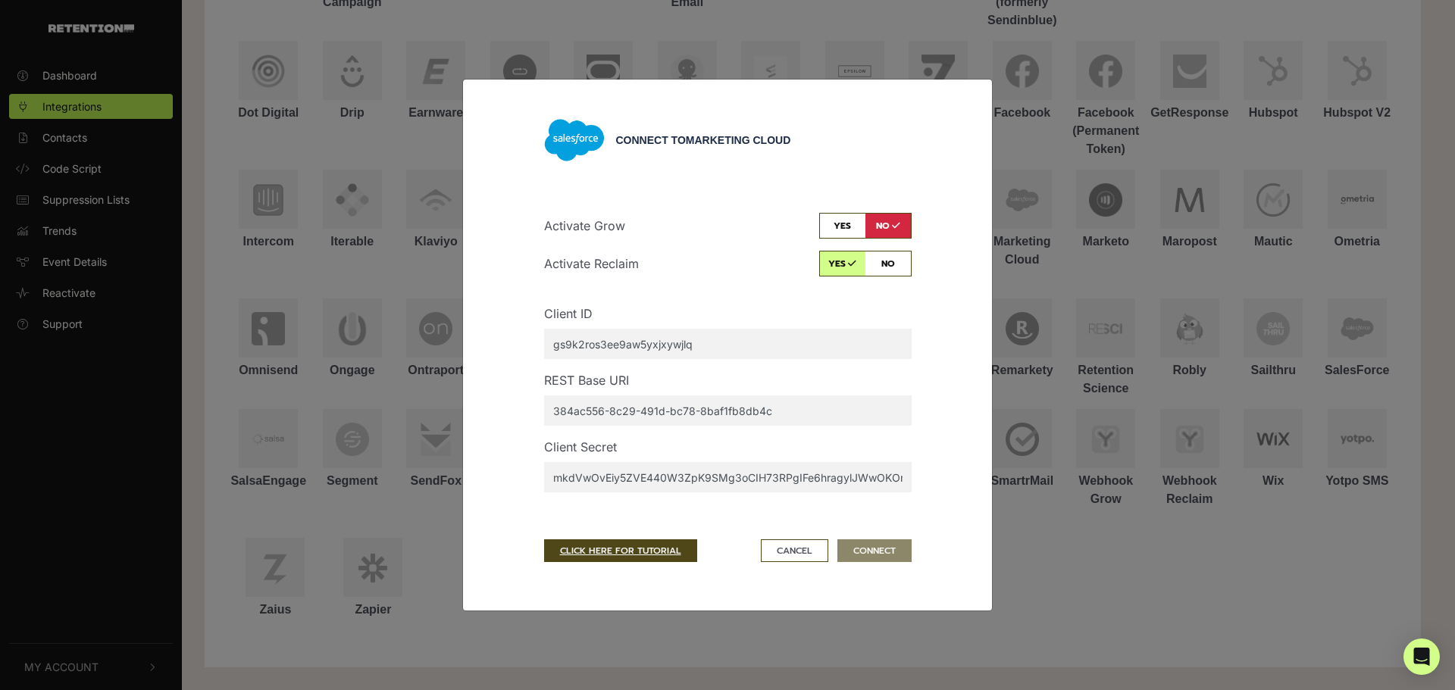
click at [633, 410] on input "384ac556-8c29-491d-bc78-8baf1fb8db4c" at bounding box center [727, 411] width 367 height 30
paste input "[URL][DOMAIN_NAME]"
type input "[URL][DOMAIN_NAME]"
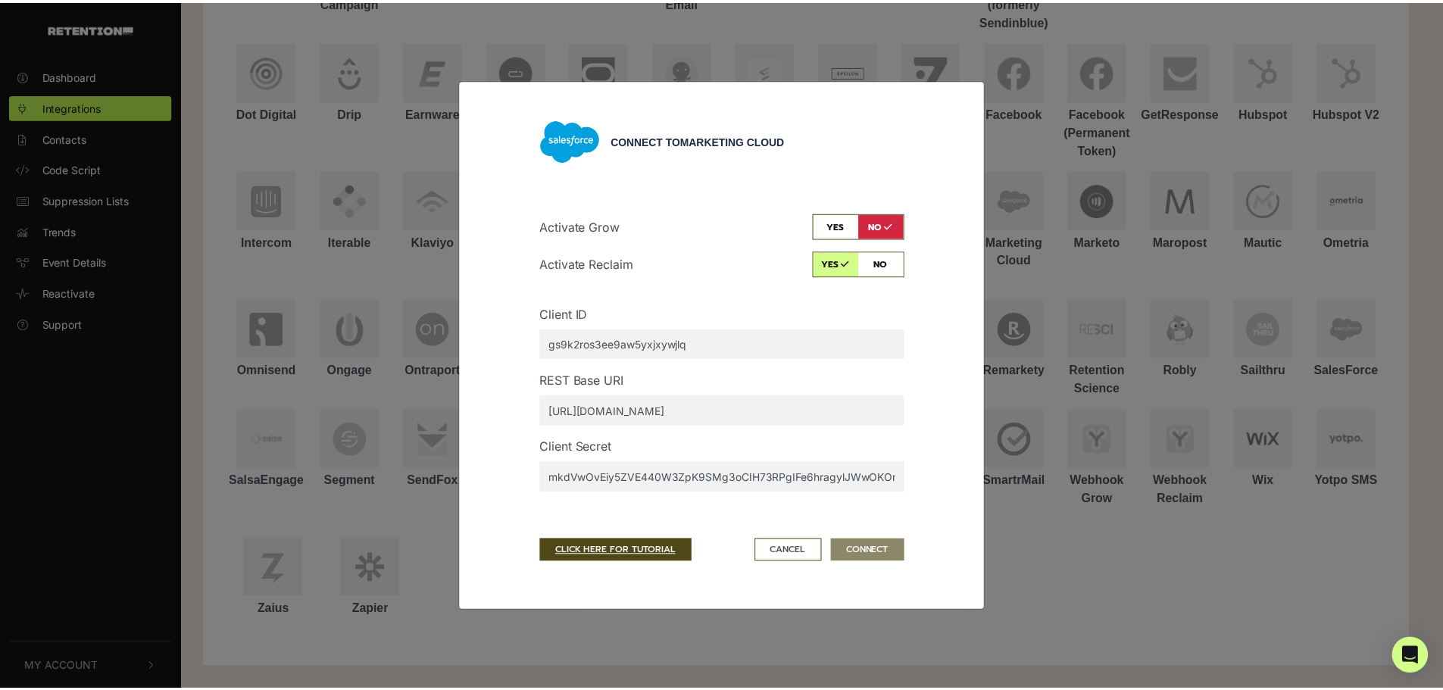
scroll to position [0, 0]
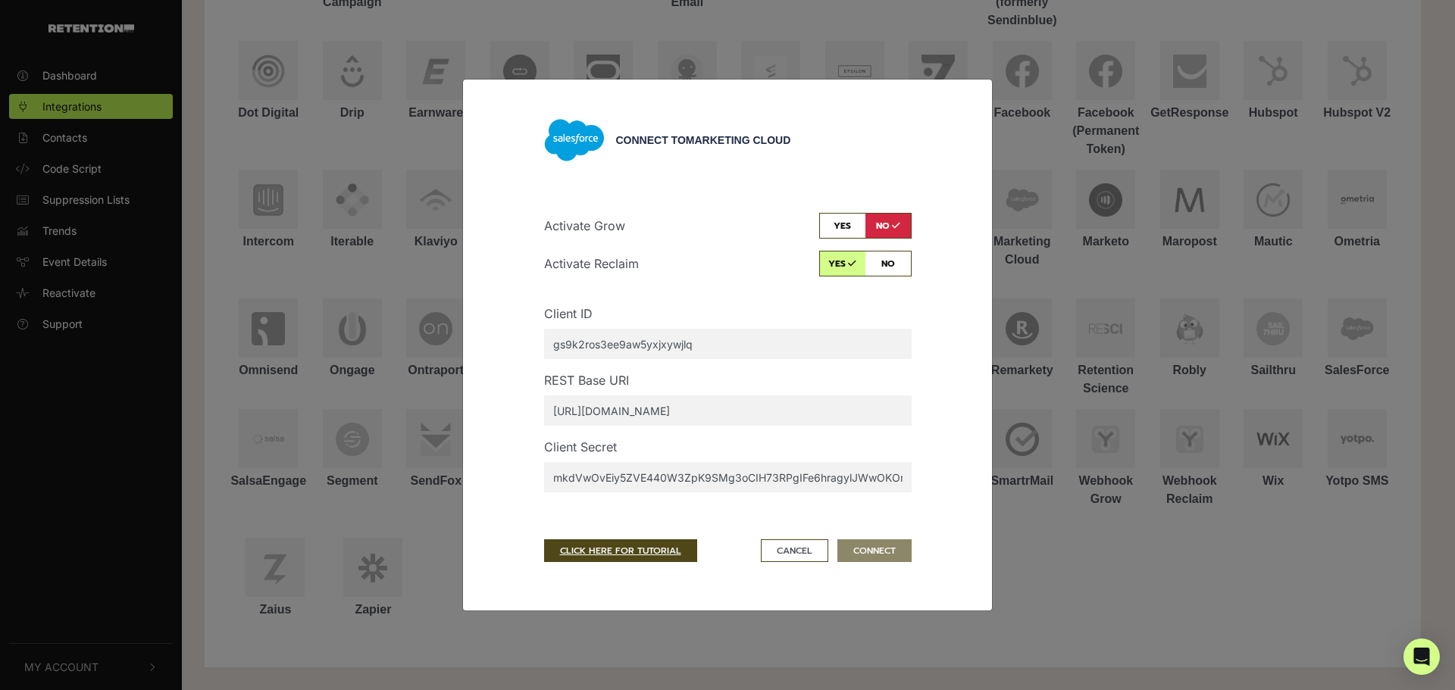
click at [661, 471] on input "mkdVwOvEiy5ZVE440W3ZpK9SMg3oCIH73RPgIFe6hragylJWwOKOnFO4jgpqoukEKf-vl65pK5zWpH_…" at bounding box center [727, 477] width 367 height 30
paste input "W4w2diMq7bAM0s3BPruCIwpm"
type input "W4w2diMq7bAM0s3BPruCIwpm"
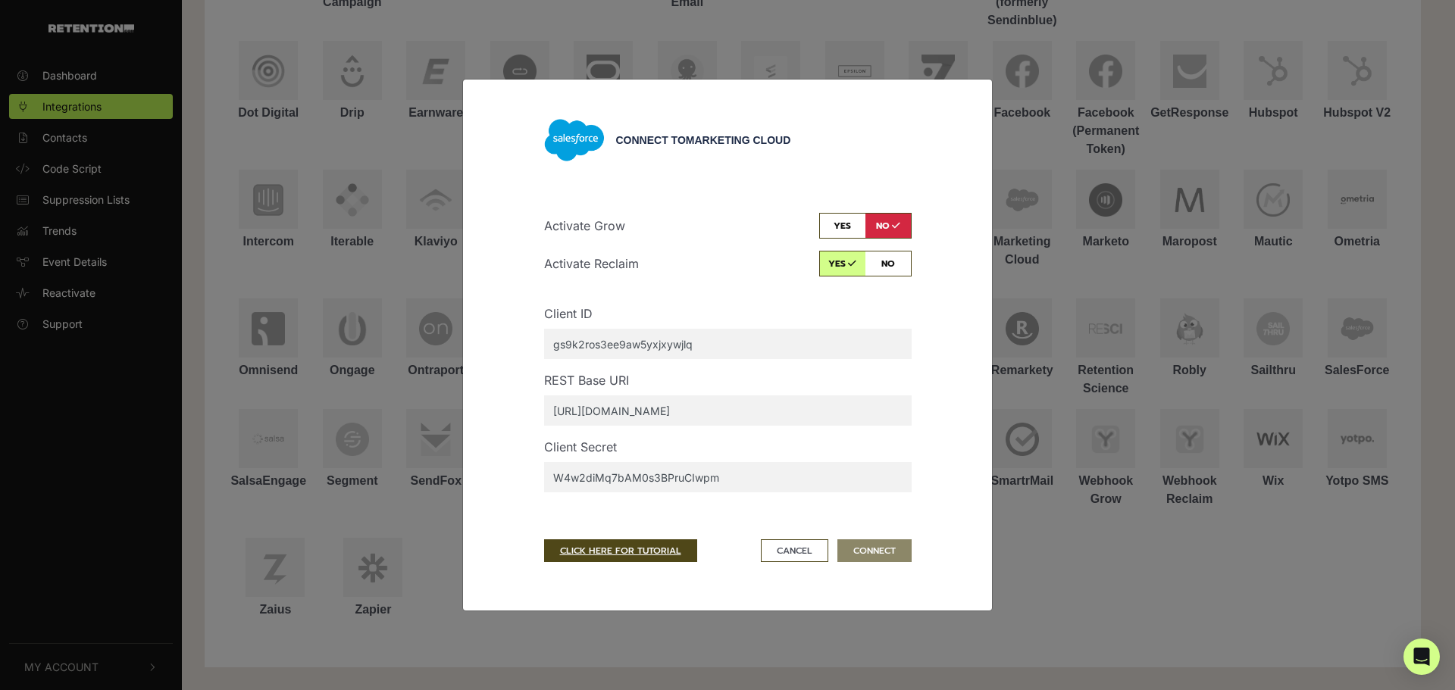
click at [957, 471] on div "Connect to Marketing Cloud Activate Grow yes no Activate Reclaim yes no Client …" at bounding box center [727, 345] width 1455 height 690
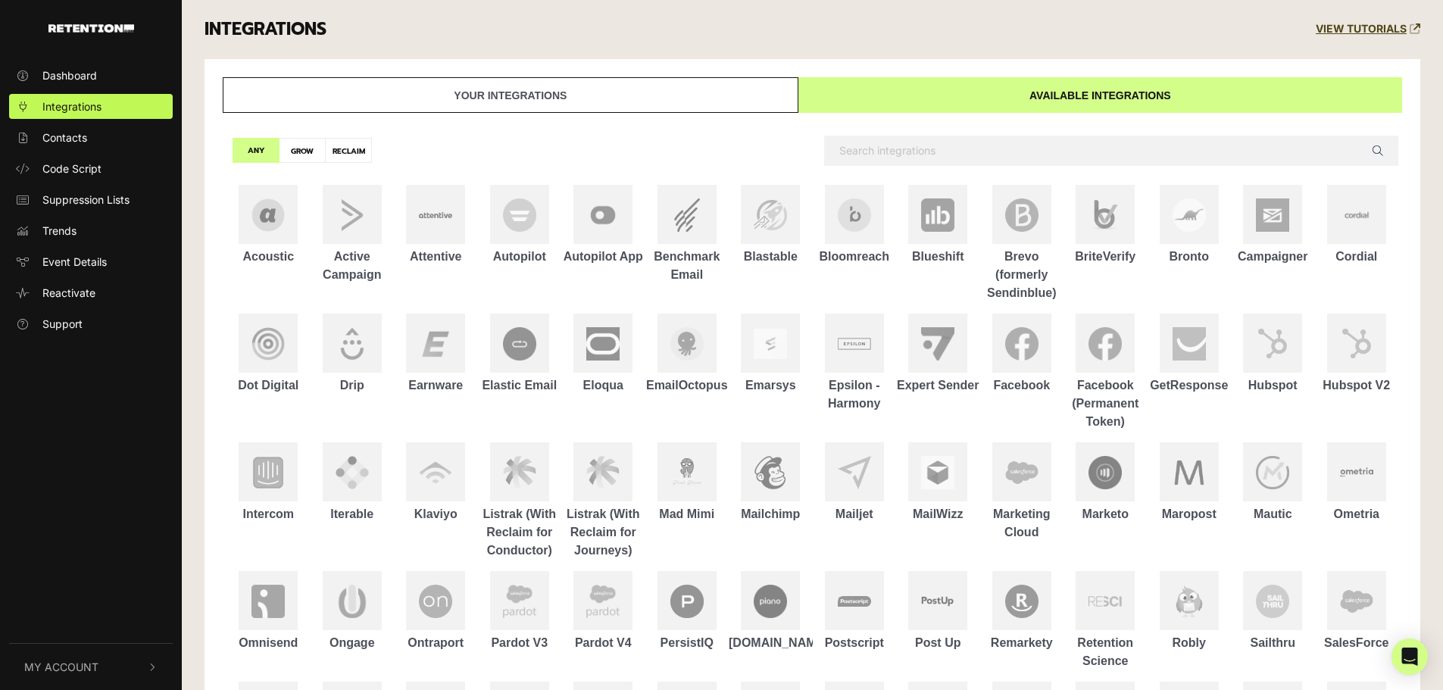
click at [486, 102] on link "Your integrations" at bounding box center [511, 95] width 576 height 36
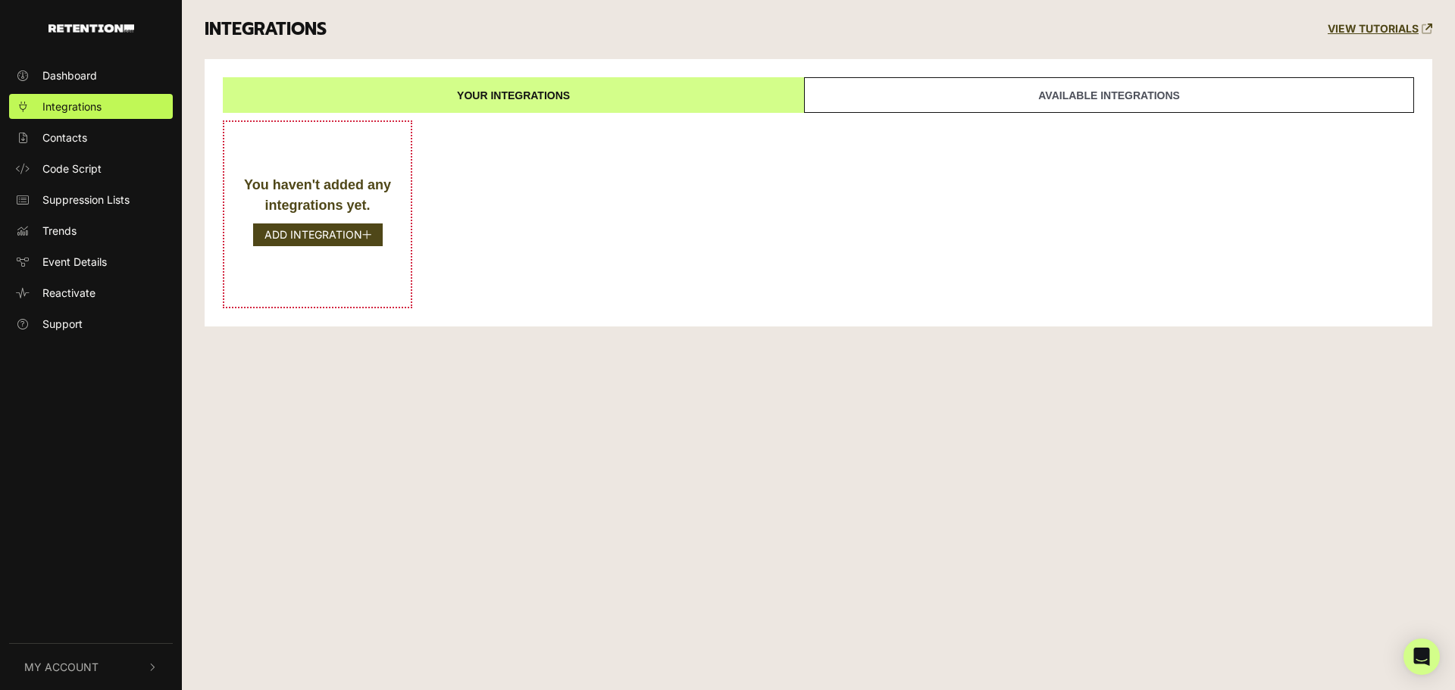
click at [957, 106] on link "Available integrations" at bounding box center [1109, 95] width 610 height 36
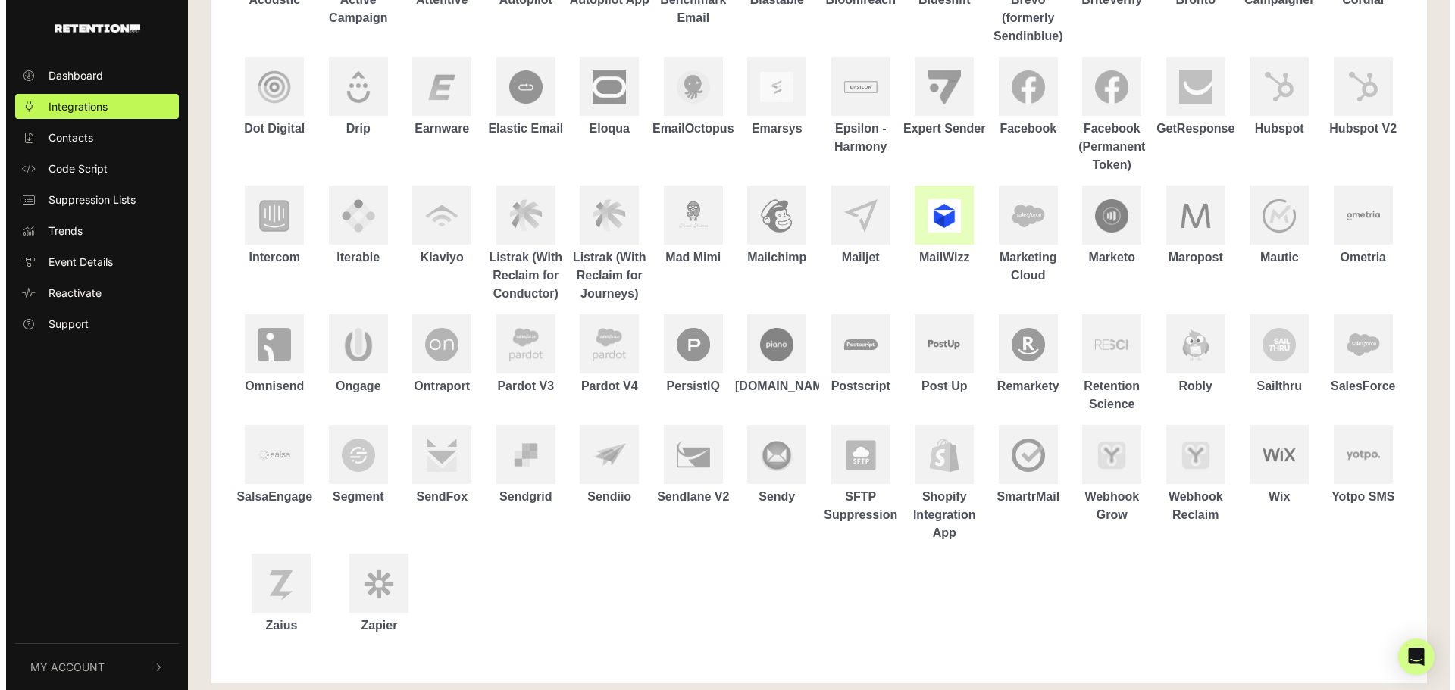
scroll to position [273, 0]
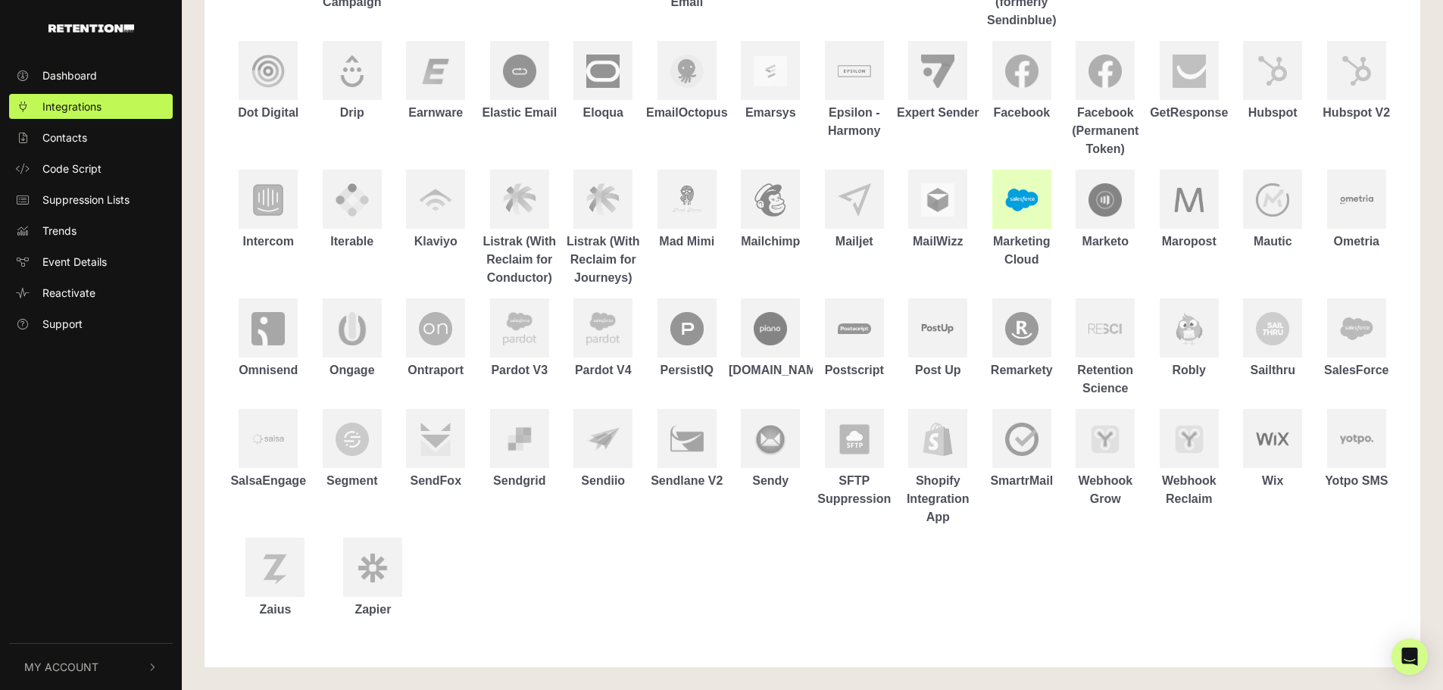
click at [957, 237] on div "Marketing Cloud" at bounding box center [1022, 251] width 84 height 36
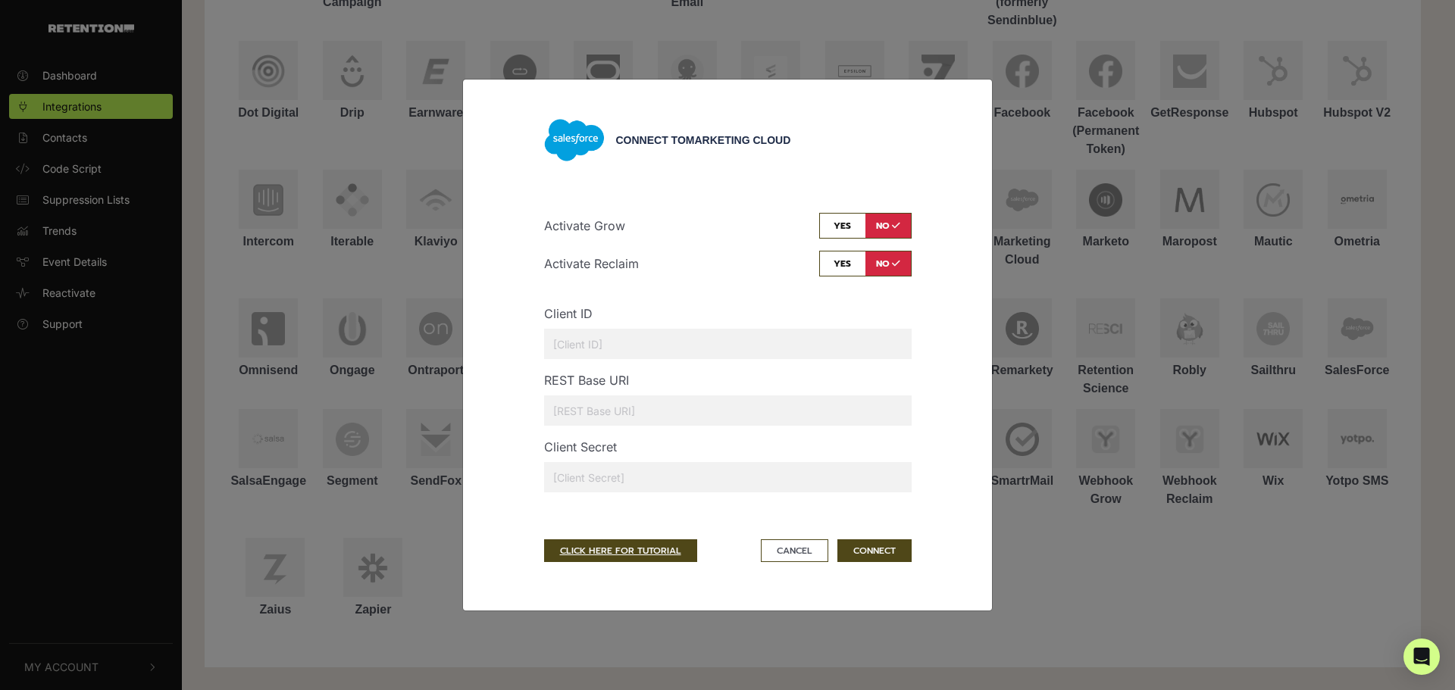
click at [603, 471] on input "text" at bounding box center [727, 477] width 367 height 30
paste input "W4w2diMq7bAM0s3BPruCIwpm"
type input "W4w2diMq7bAM0s3BPruCIwpm"
click at [621, 344] on input "text" at bounding box center [727, 344] width 367 height 30
paste input "gs9k2ros3ee9aw5yxjxywjlq"
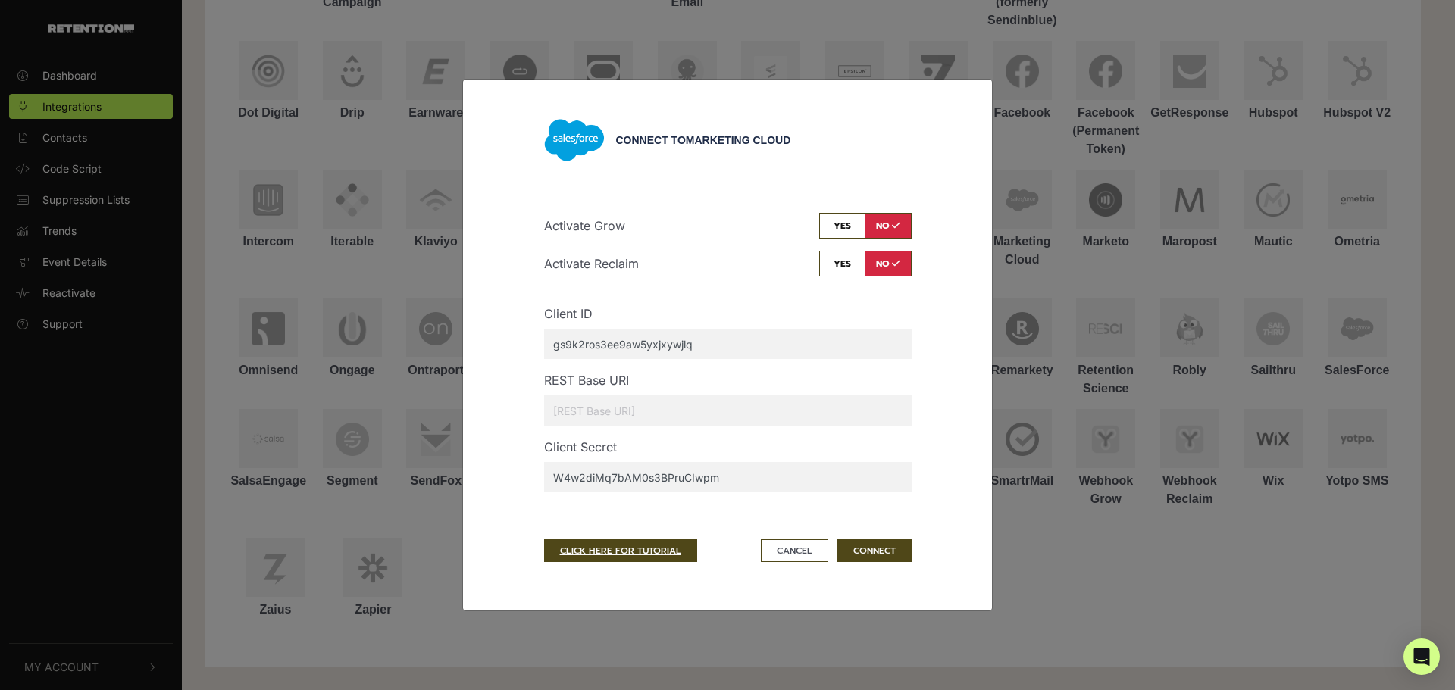
type input "gs9k2ros3ee9aw5yxjxywjlq"
drag, startPoint x: 599, startPoint y: 414, endPoint x: 614, endPoint y: 420, distance: 16.1
click at [598, 414] on input "url" at bounding box center [727, 411] width 367 height 30
paste input "[URL][DOMAIN_NAME]"
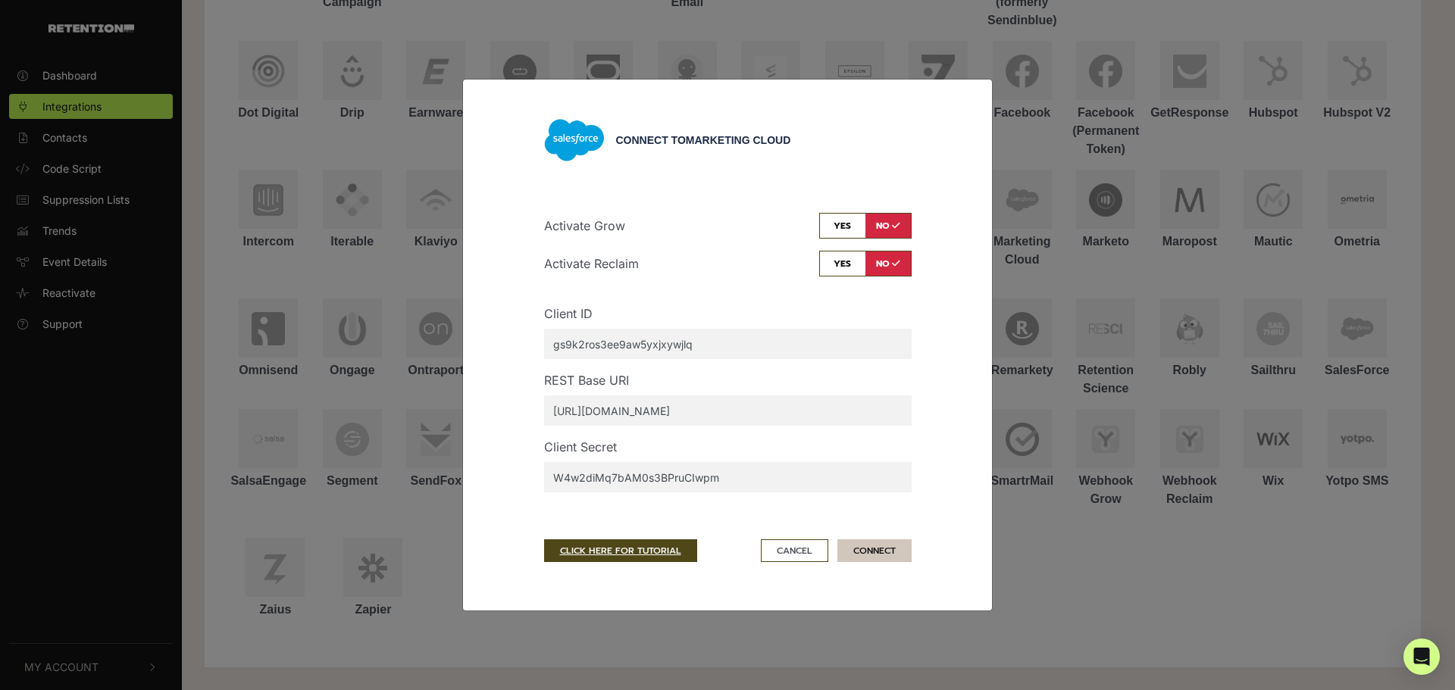
type input "[URL][DOMAIN_NAME]"
click at [884, 471] on button "CONNECT" at bounding box center [874, 551] width 74 height 23
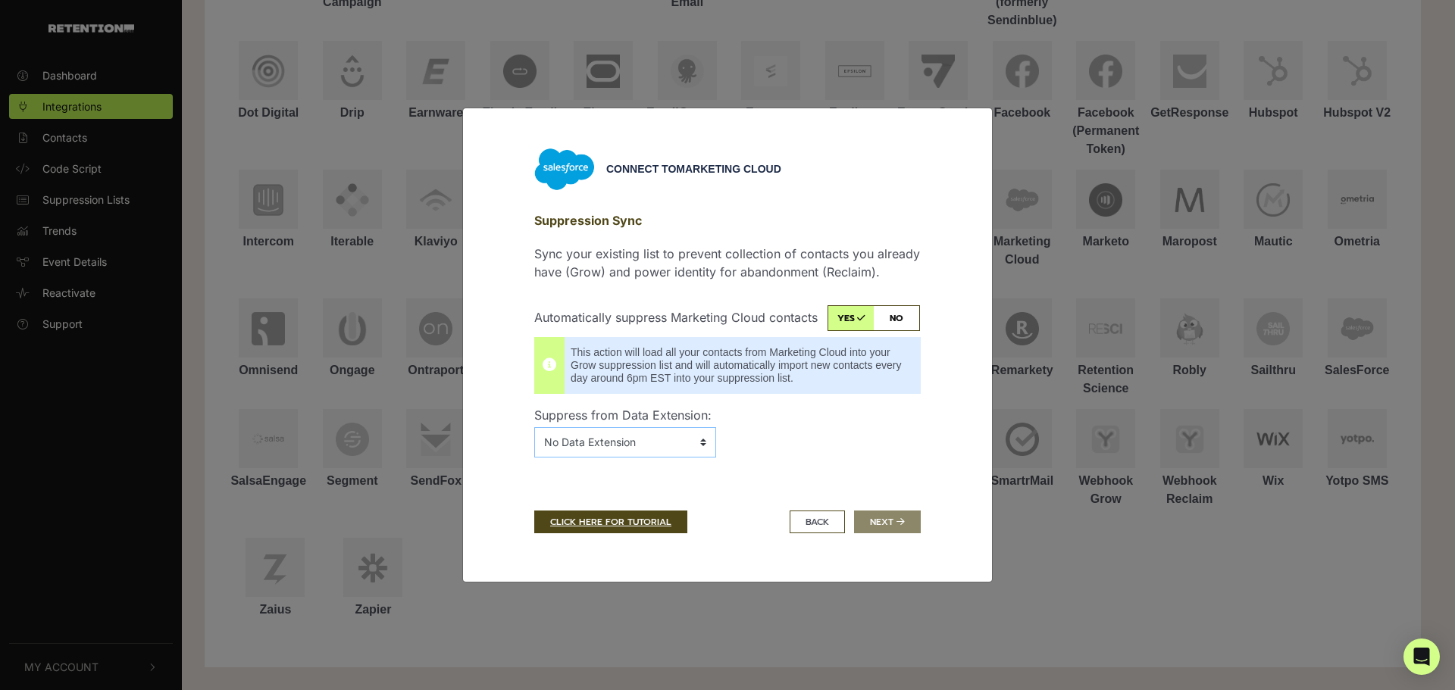
click at [649, 443] on select "No Data Extension 20160913_CDC_Groups 20160914_CDC_Groups 20180110_Groups 20180…" at bounding box center [625, 442] width 182 height 30
click at [878, 471] on div "CLICK HERE FOR TUTORIAL BACK Next" at bounding box center [727, 522] width 386 height 23
click at [912, 471] on div "CLICK HERE FOR TUTORIAL BACK Next" at bounding box center [727, 522] width 386 height 23
click at [605, 471] on link "CLICK HERE FOR TUTORIAL" at bounding box center [610, 522] width 153 height 23
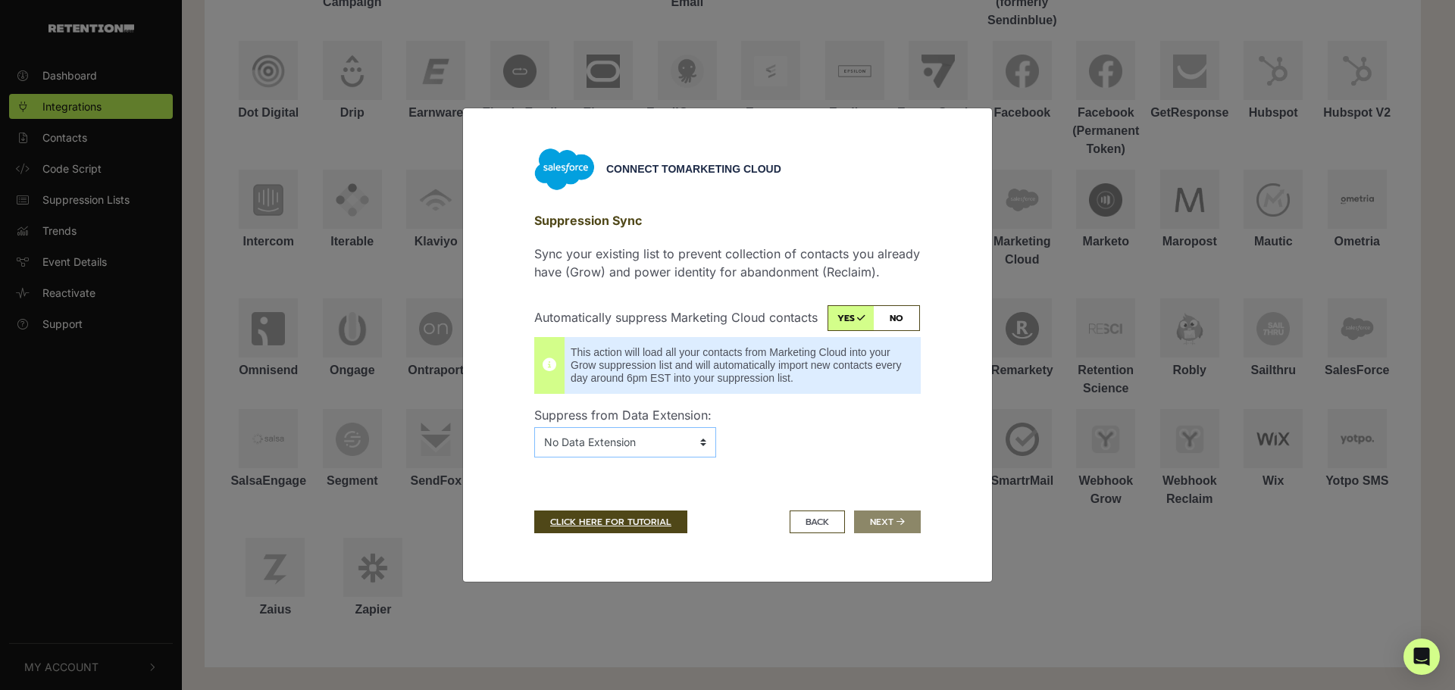
click at [685, 443] on select "No Data Extension 20160913_CDC_Groups 20160914_CDC_Groups 20180110_Groups 20180…" at bounding box center [625, 442] width 182 height 30
click at [640, 443] on select "No Data Extension 20160913_CDC_Groups 20160914_CDC_Groups 20180110_Groups 20180…" at bounding box center [625, 442] width 182 height 30
click at [660, 453] on select "No Data Extension 20160913_CDC_Groups 20160914_CDC_Groups 20180110_Groups 20180…" at bounding box center [625, 442] width 182 height 30
select select "3ADE3949-6C5B-4711-9050-FB034EA76276,Reclaim SC Event"
click at [534, 427] on select "No Data Extension 20160913_CDC_Groups 20160914_CDC_Groups 20180110_Groups 20180…" at bounding box center [625, 442] width 182 height 30
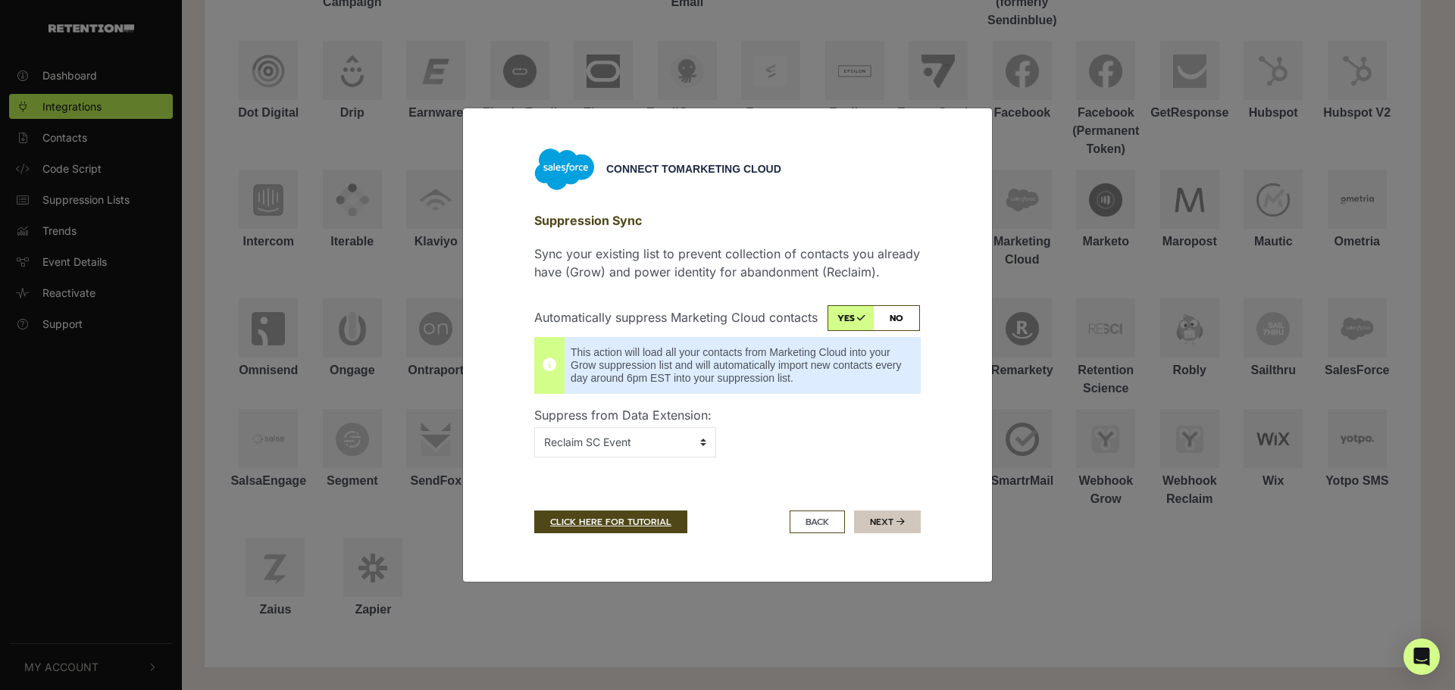
click at [894, 471] on button "Next" at bounding box center [887, 522] width 67 height 23
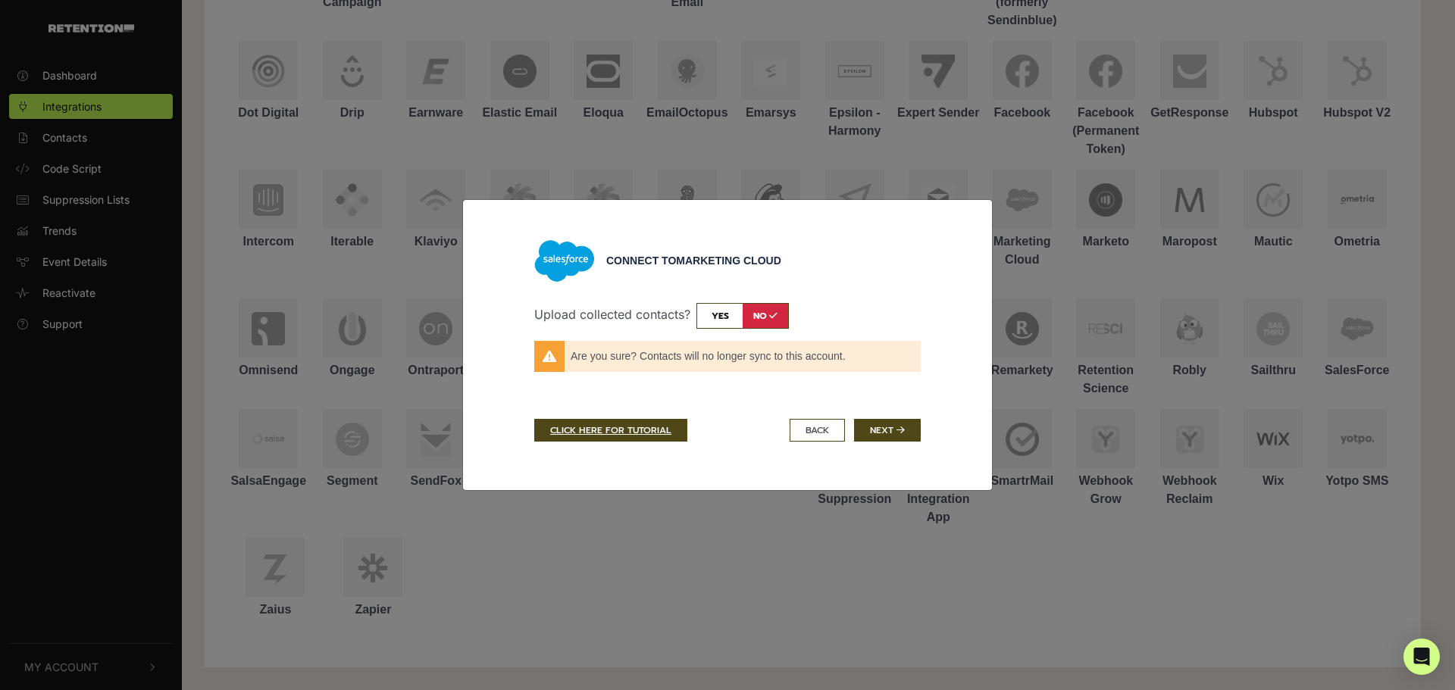
click at [720, 310] on input "checkbox" at bounding box center [742, 316] width 92 height 26
checkbox input "true"
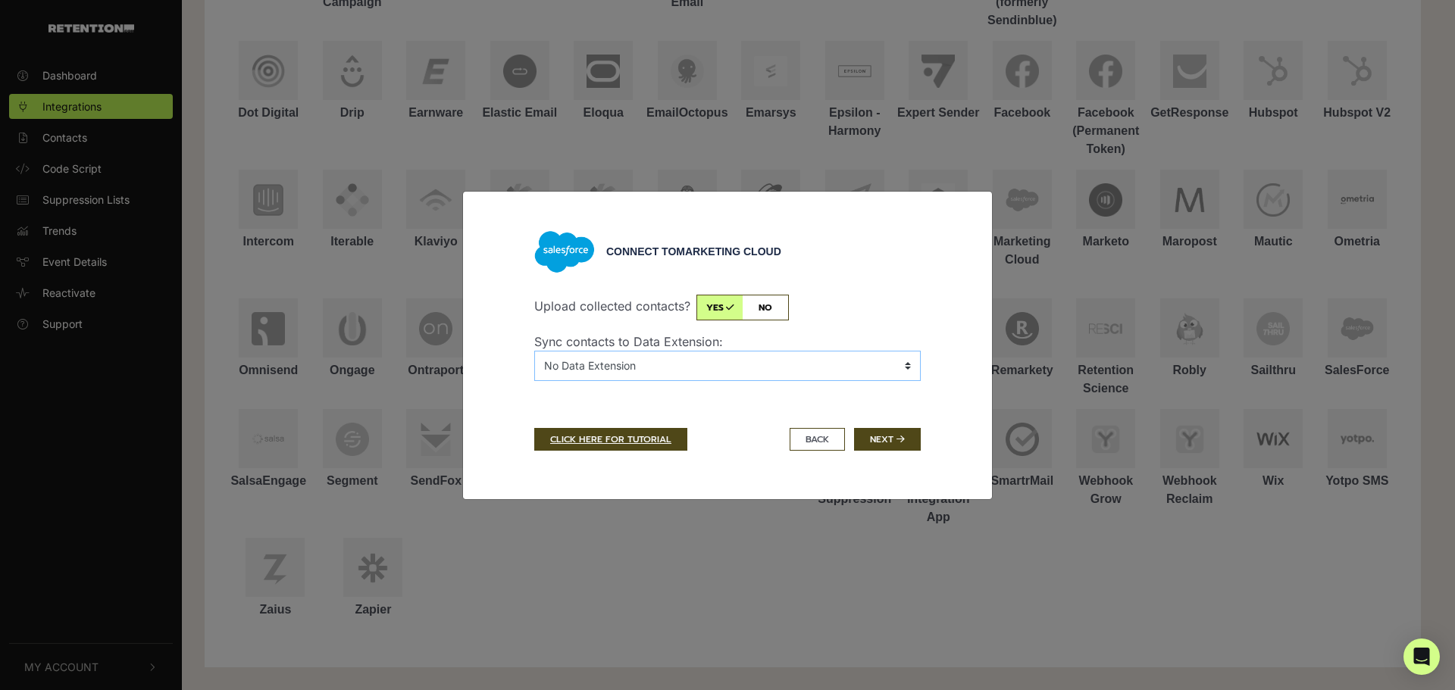
click at [684, 373] on select "No Data Extension 20160913_CDC_Groups 20160914_CDC_Groups 20180110_Groups 20180…" at bounding box center [727, 366] width 386 height 30
select select "3ADE3949-6C5B-4711-9050-FB034EA76276,Reclaim SC Event"
click at [534, 351] on select "No Data Extension 20160913_CDC_Groups 20160914_CDC_Groups 20180110_Groups 20180…" at bounding box center [727, 366] width 386 height 30
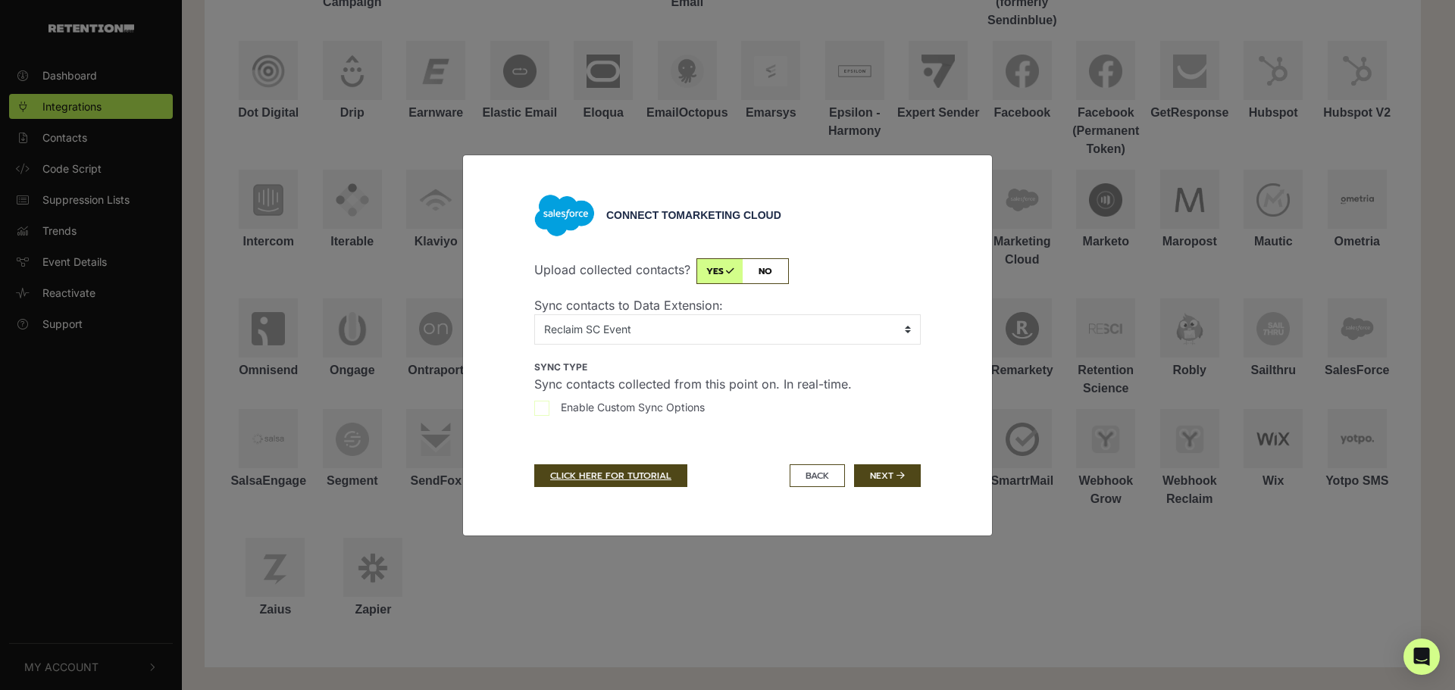
drag, startPoint x: 901, startPoint y: 483, endPoint x: -364, endPoint y: 273, distance: 1282.8
click at [0, 273] on html "Dashboard Integrations Contacts Code Script Suppression Lists Trends Event Deta…" at bounding box center [727, 72] width 1455 height 690
click at [554, 411] on label "Enable Custom Sync Options" at bounding box center [727, 411] width 386 height 24
click at [549, 411] on input "Enable Custom Sync Options" at bounding box center [541, 408] width 15 height 15
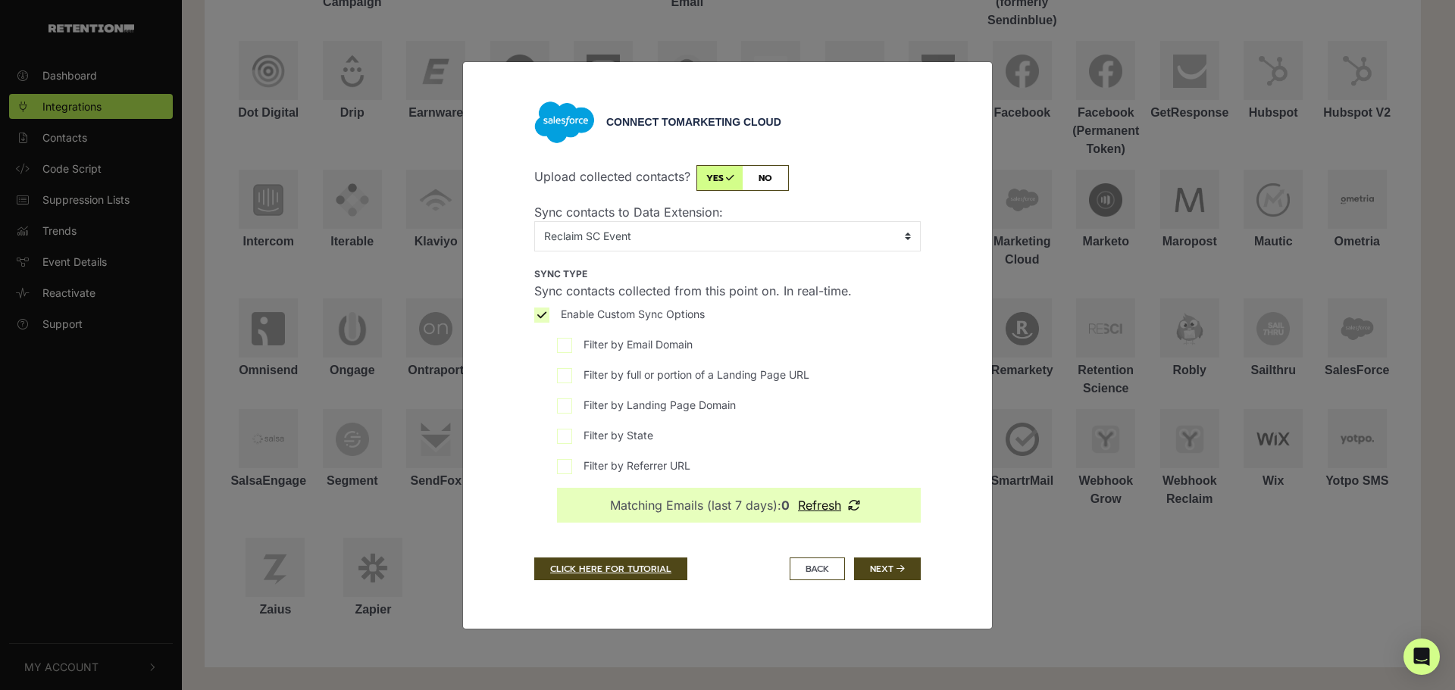
click at [551, 315] on label "Enable Custom Sync Options" at bounding box center [727, 318] width 386 height 24
click at [549, 315] on input "Enable Custom Sync Options" at bounding box center [541, 315] width 15 height 15
checkbox input "false"
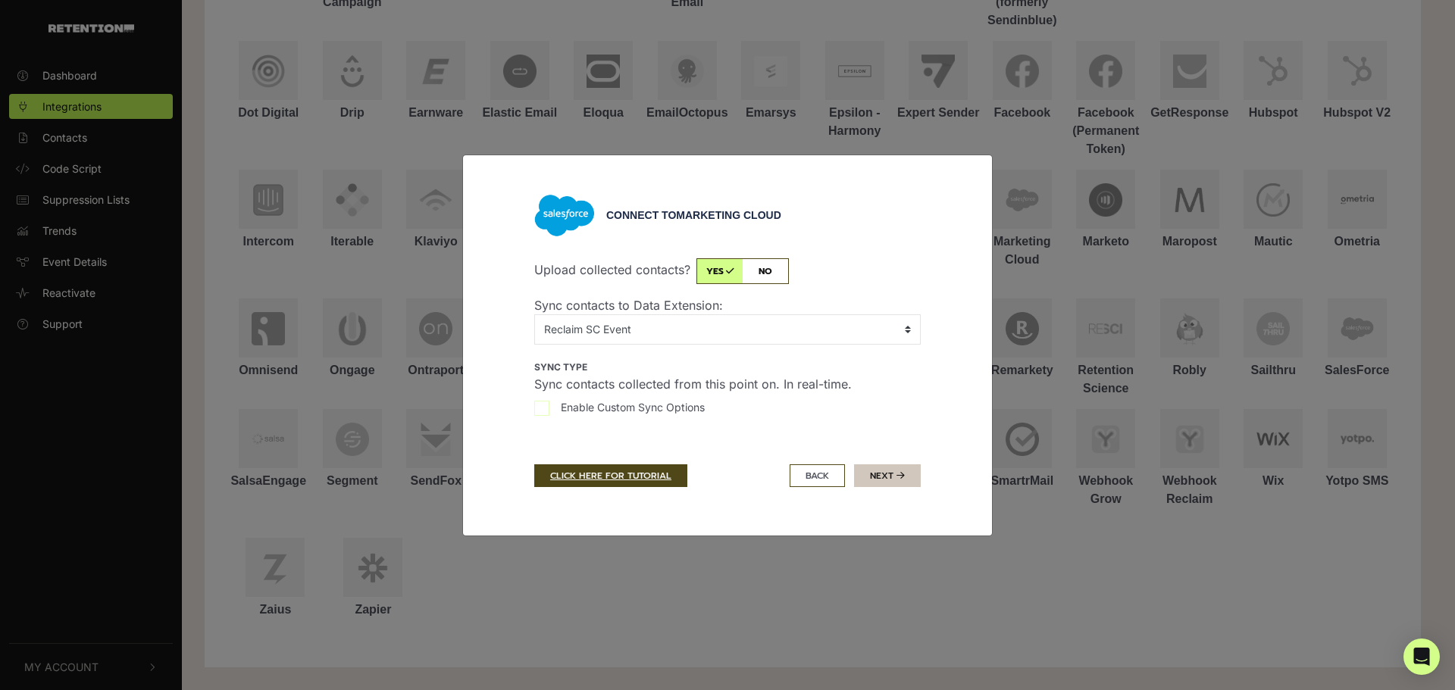
click at [872, 468] on button "Next" at bounding box center [887, 475] width 67 height 23
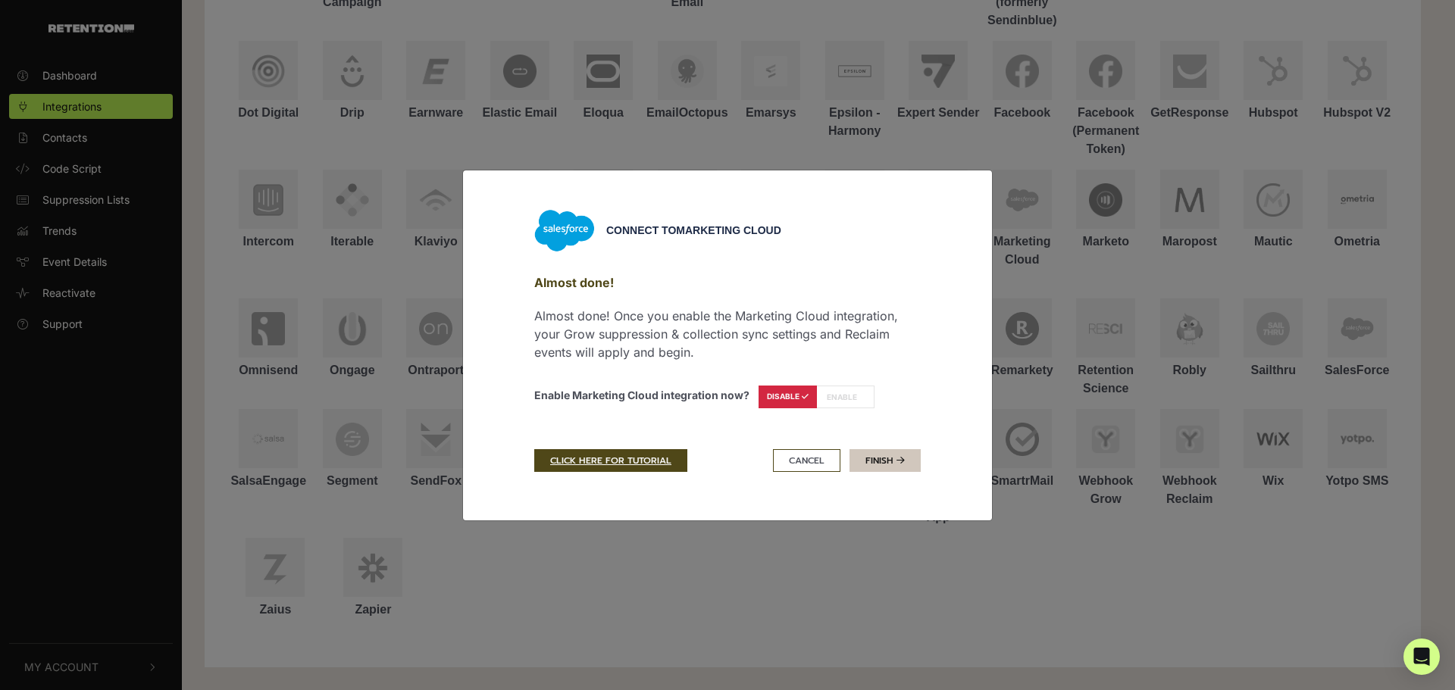
click at [886, 461] on link "Finish" at bounding box center [884, 460] width 71 height 23
click at [881, 456] on link "Finish" at bounding box center [884, 460] width 71 height 23
click at [883, 464] on link "Finish" at bounding box center [884, 460] width 71 height 23
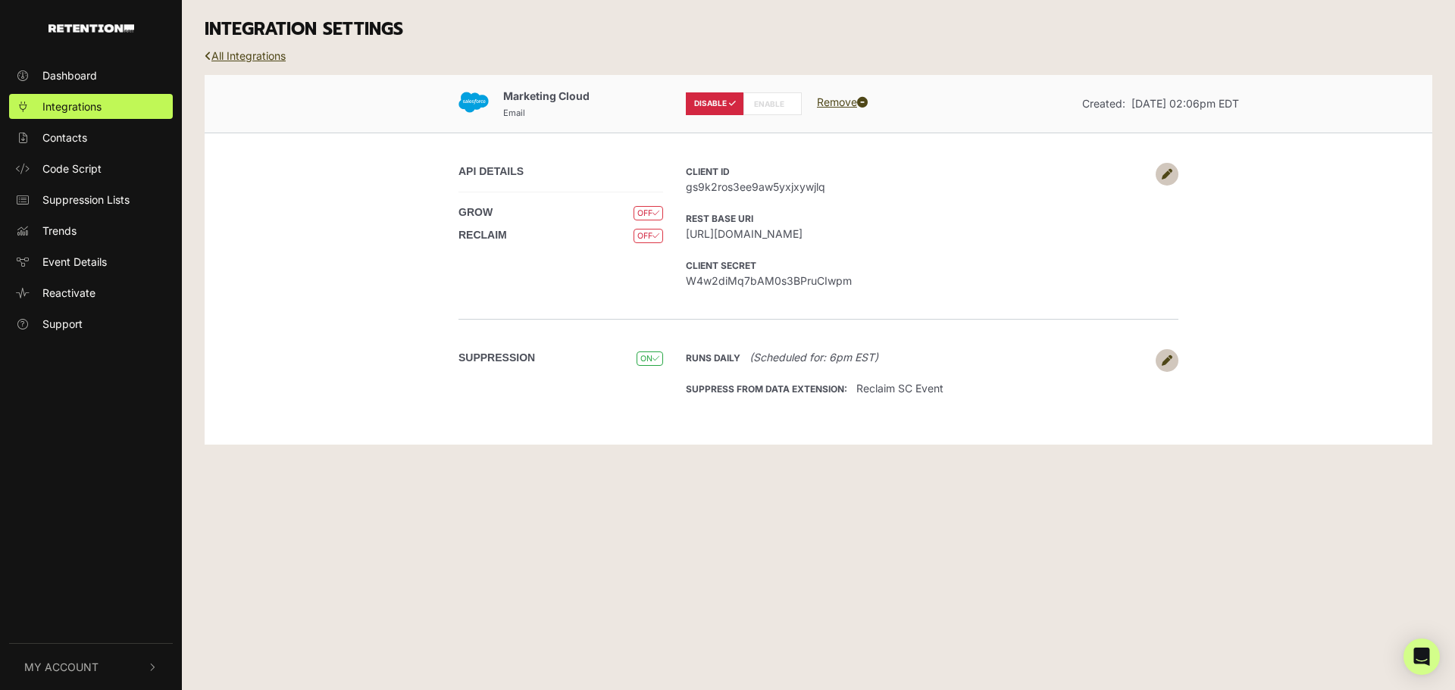
click at [773, 107] on label "ENABLE" at bounding box center [772, 103] width 58 height 23
radio input "false"
radio input "true"
click at [651, 237] on span "OFF" at bounding box center [648, 236] width 30 height 14
click at [1168, 175] on icon at bounding box center [1167, 174] width 11 height 11
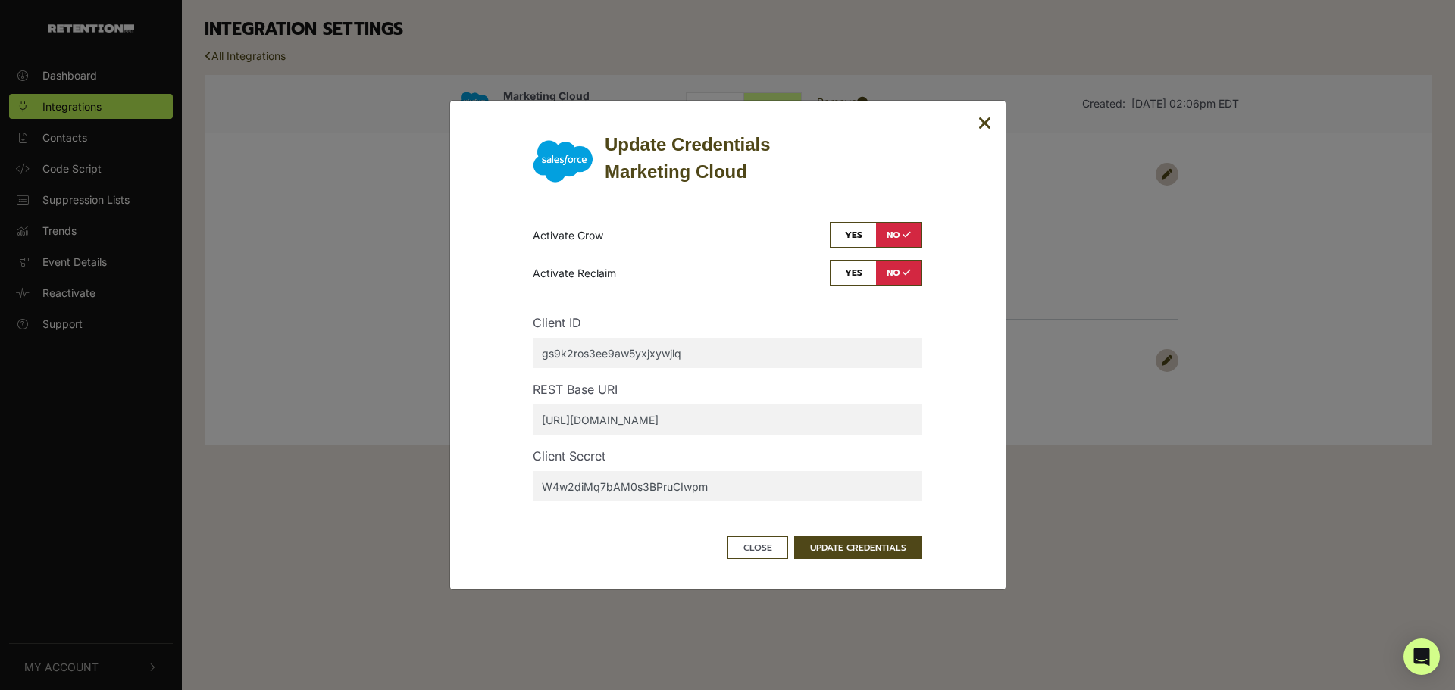
click at [855, 275] on input "checkbox" at bounding box center [876, 273] width 92 height 26
checkbox input "true"
click at [838, 549] on button "UPDATE CREDENTIALS" at bounding box center [858, 547] width 128 height 23
click at [856, 550] on button "UPDATE CREDENTIALS" at bounding box center [858, 547] width 128 height 23
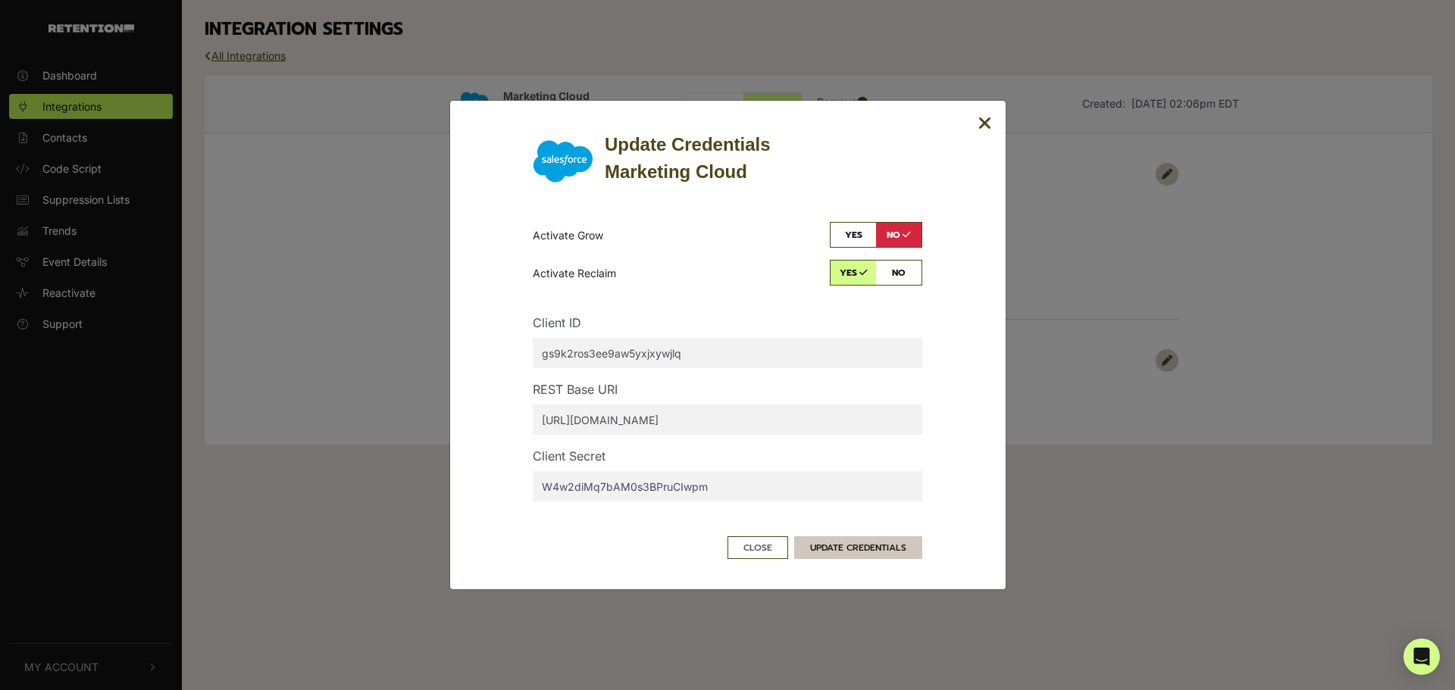
click at [857, 550] on button "UPDATE CREDENTIALS" at bounding box center [858, 547] width 128 height 23
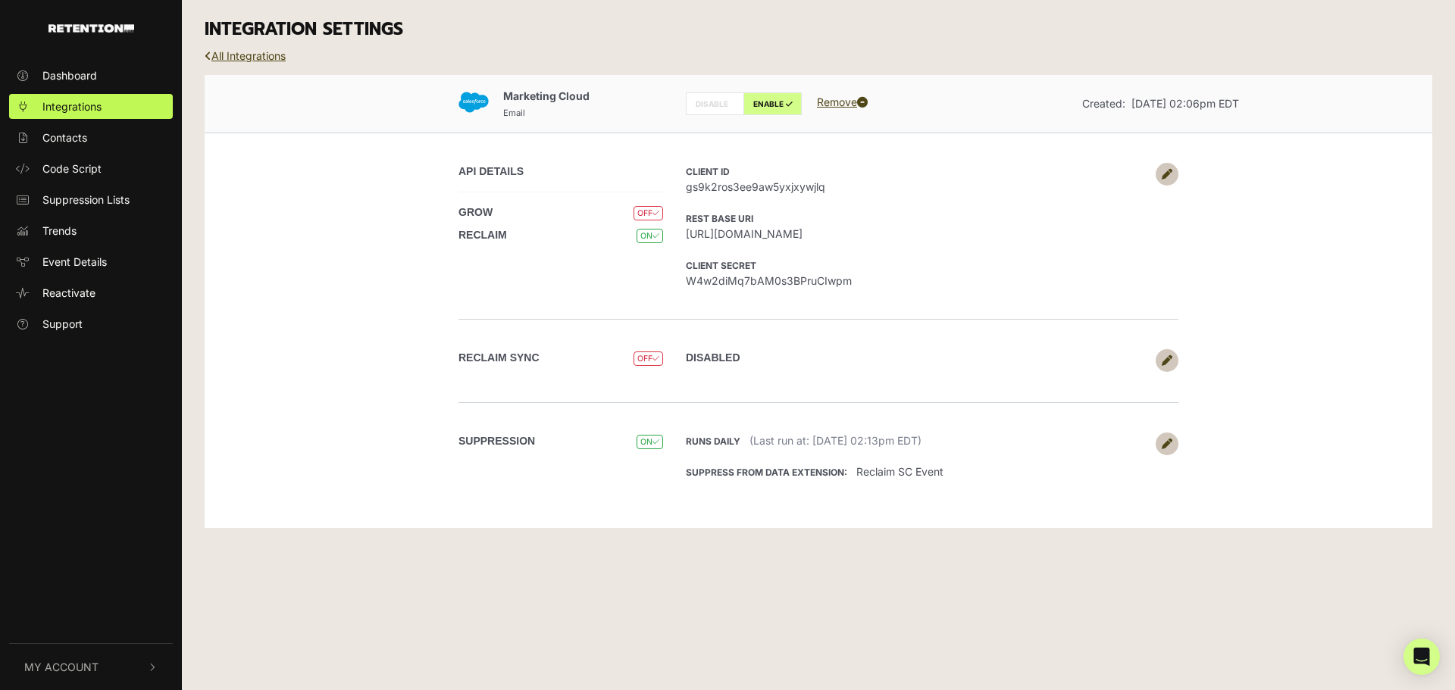
click at [1170, 358] on icon at bounding box center [1167, 360] width 11 height 11
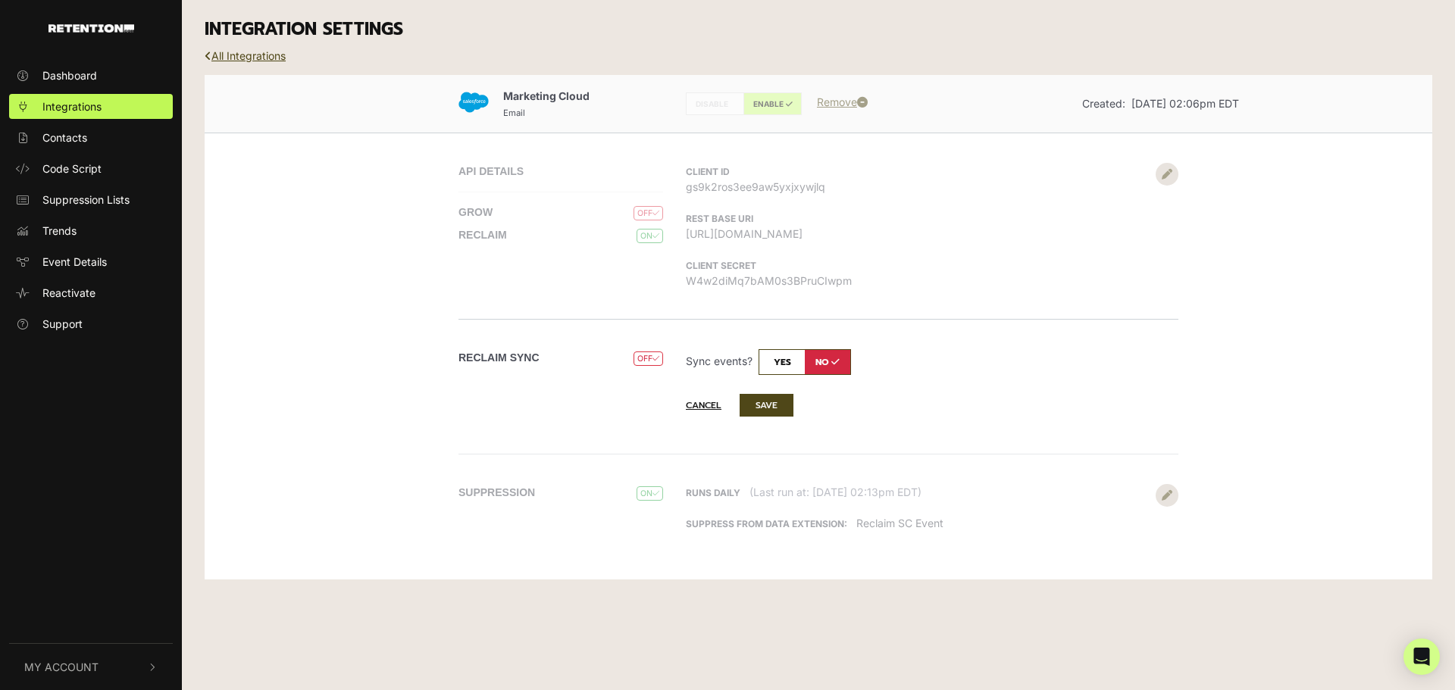
click at [798, 358] on input "checkbox" at bounding box center [804, 362] width 92 height 26
checkbox input "true"
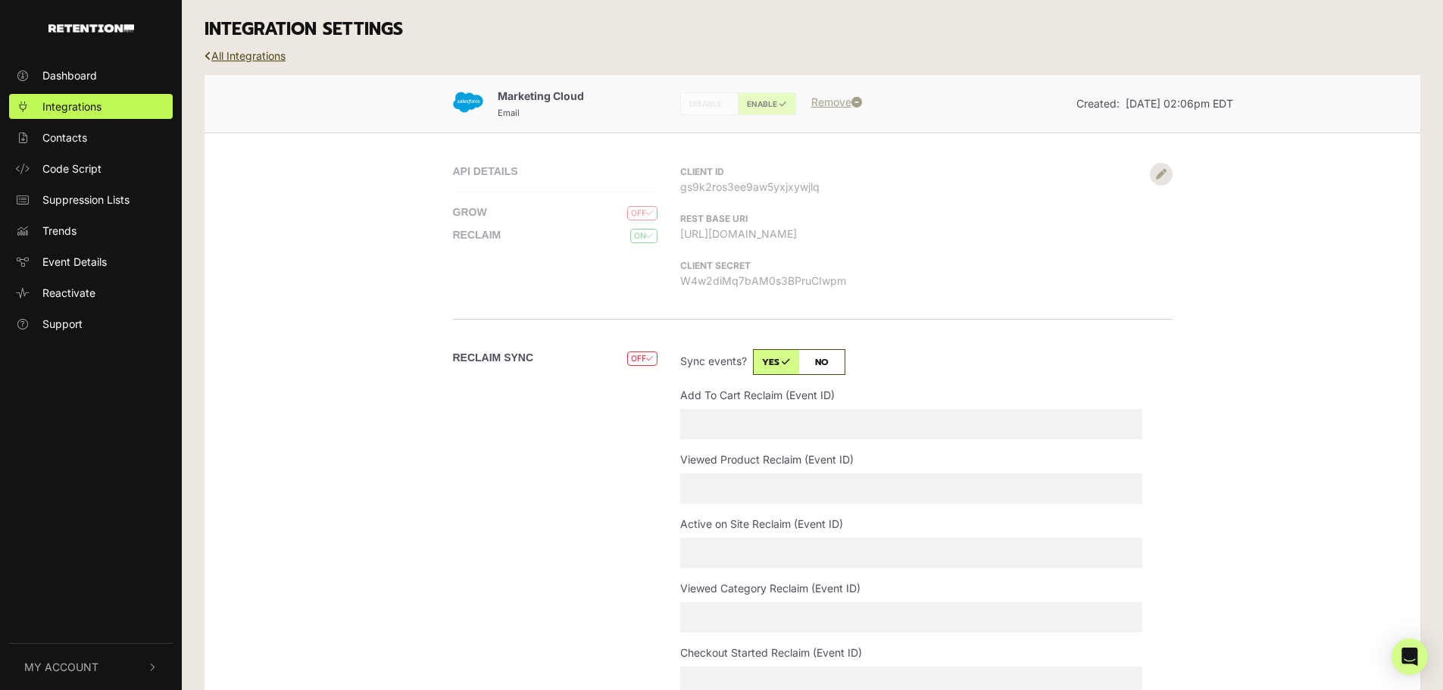
click at [1017, 336] on div "Reclaim Sync OFF Disabled Sync events? yes no Add To Cart Reclaim (Event ID) Vi…" at bounding box center [813, 595] width 864 height 552
click at [1253, 171] on div "Marketing Cloud Email DISABLE ENABLE Remove Created: Sep 16, 2025 02:06pm EDT A…" at bounding box center [813, 536] width 1216 height 922
click at [271, 54] on link "All Integrations" at bounding box center [245, 55] width 81 height 13
